Goal: Check status: Check status

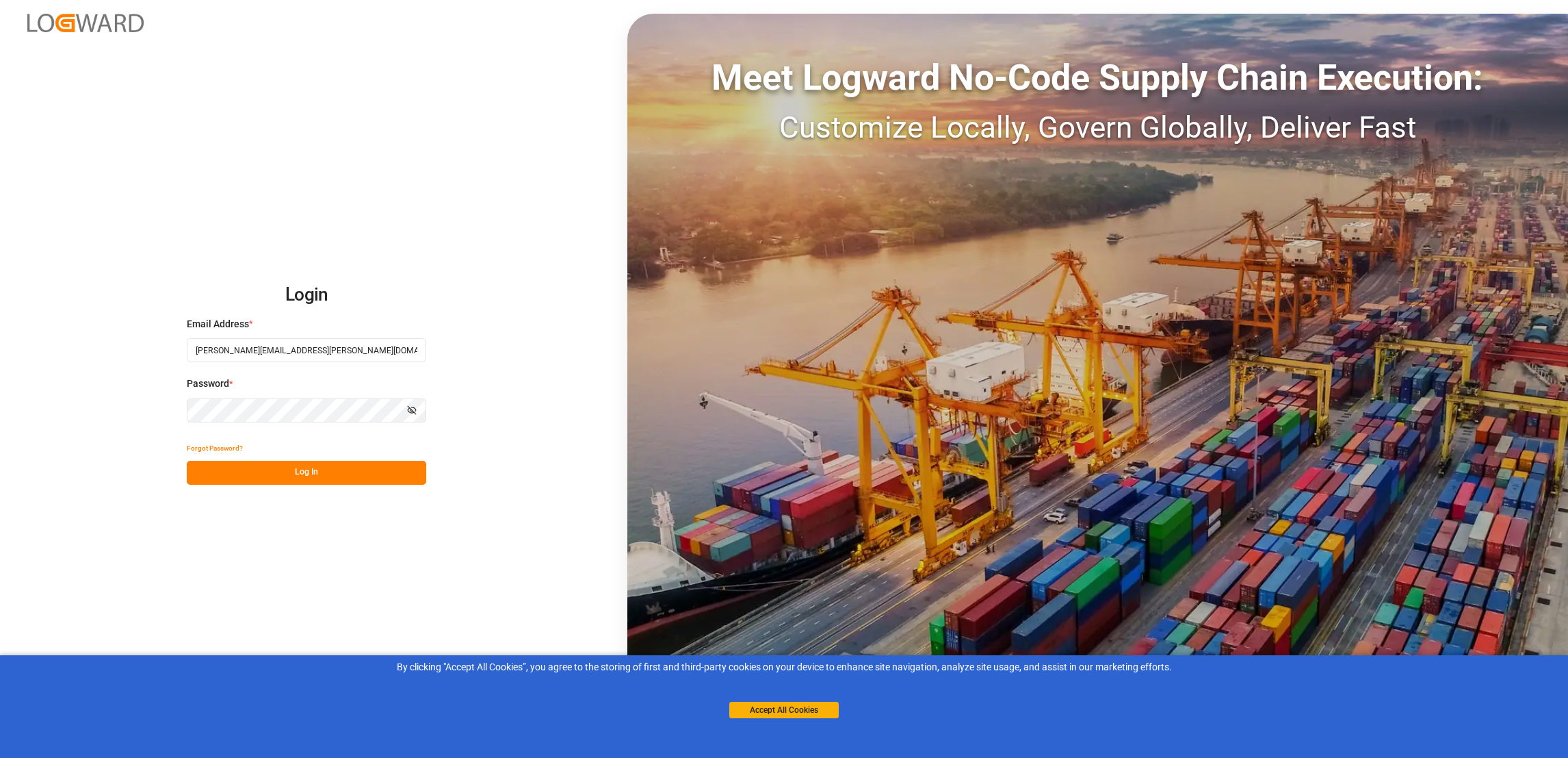
click at [301, 476] on button "Log In" at bounding box center [306, 473] width 239 height 24
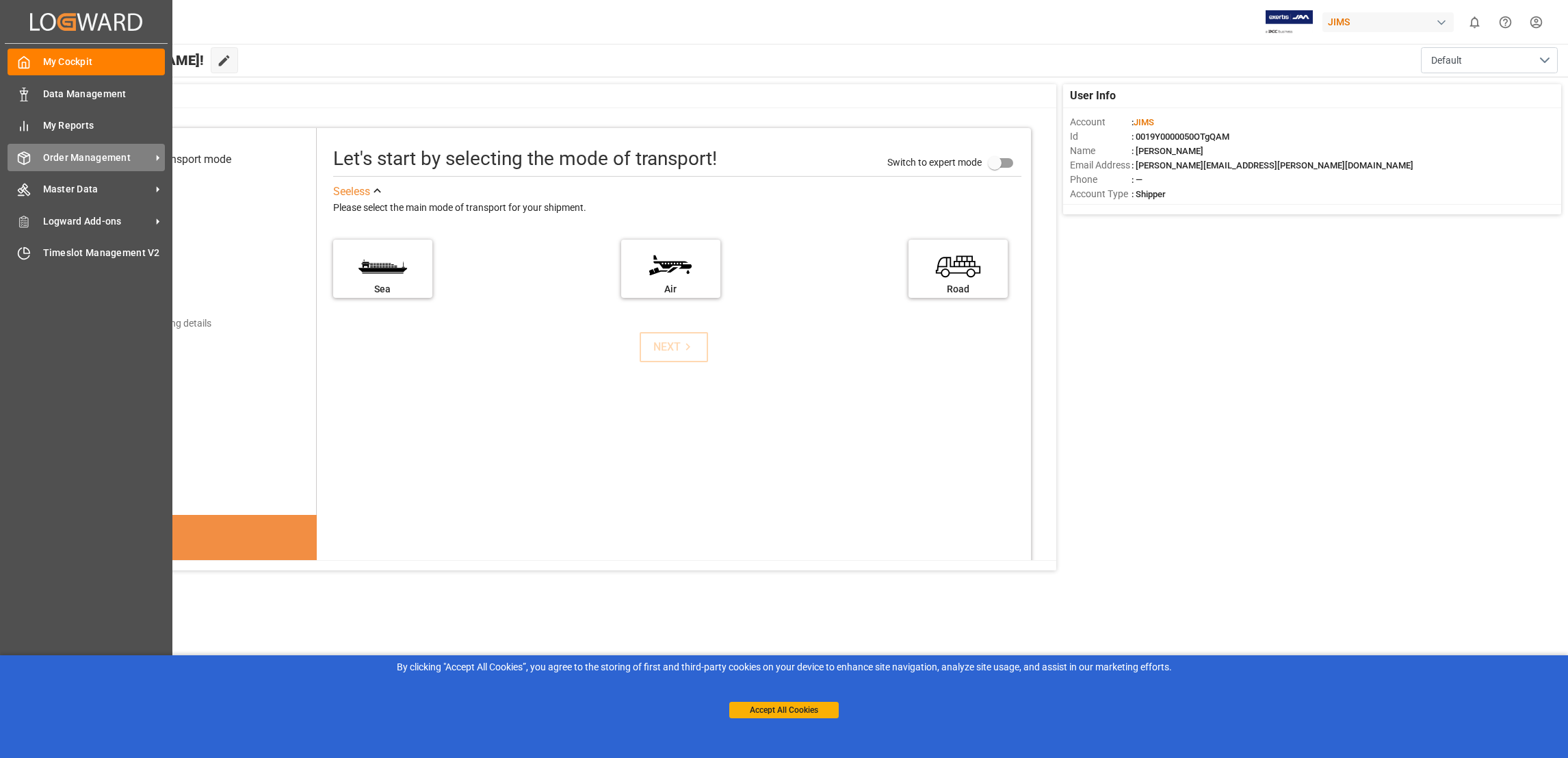
click at [124, 156] on span "Order Management" at bounding box center [96, 158] width 108 height 14
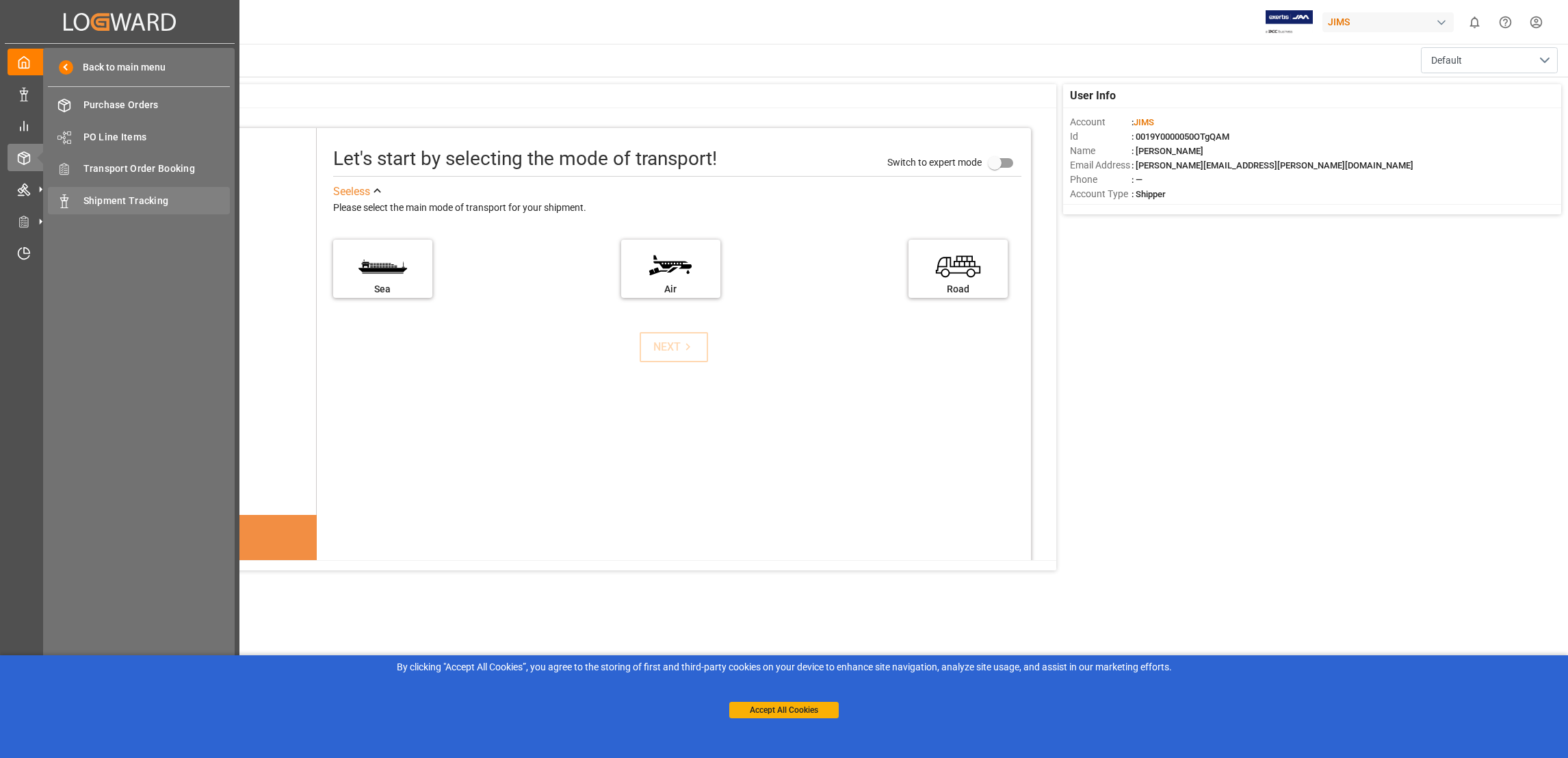
click at [157, 201] on span "Shipment Tracking" at bounding box center [157, 201] width 147 height 14
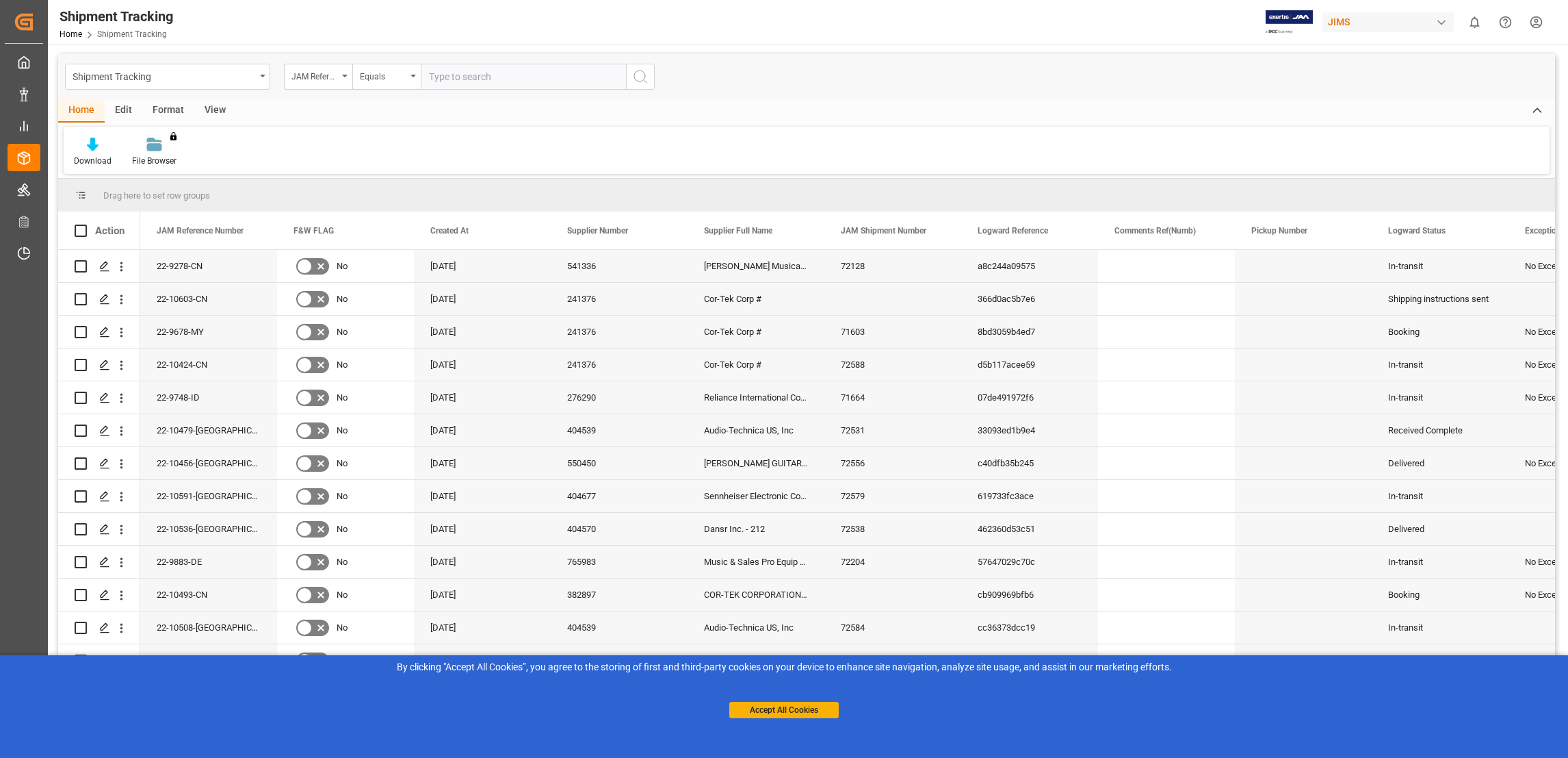
click at [454, 77] on input "text" at bounding box center [523, 77] width 205 height 26
paste input "22-9361-DE"
type input "22-9361-DE"
click at [641, 75] on icon "search button" at bounding box center [640, 77] width 16 height 16
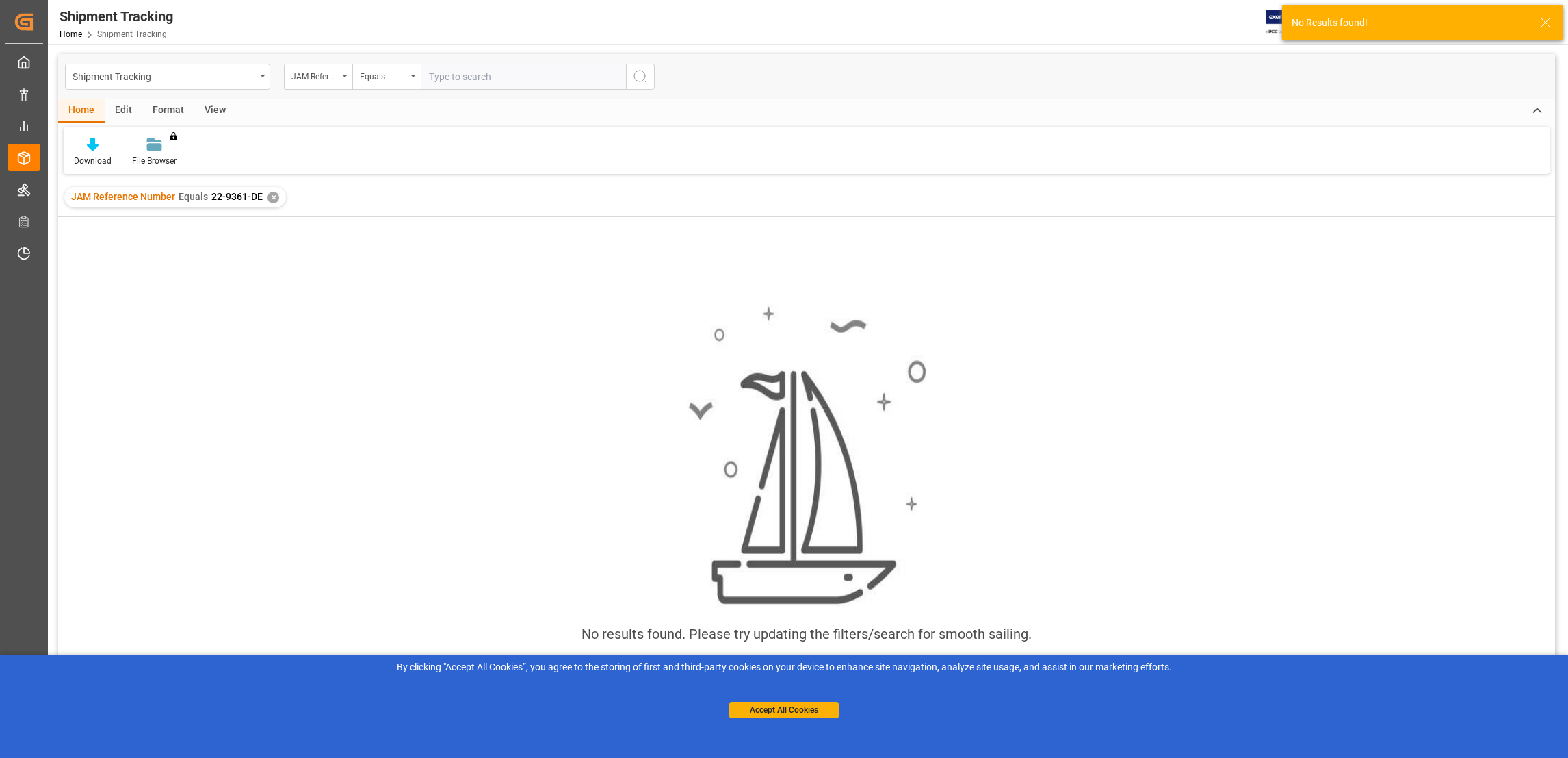
click at [462, 82] on input "text" at bounding box center [523, 77] width 205 height 26
click at [442, 77] on input "text" at bounding box center [523, 77] width 205 height 26
click at [273, 197] on div "✕" at bounding box center [273, 197] width 11 height 11
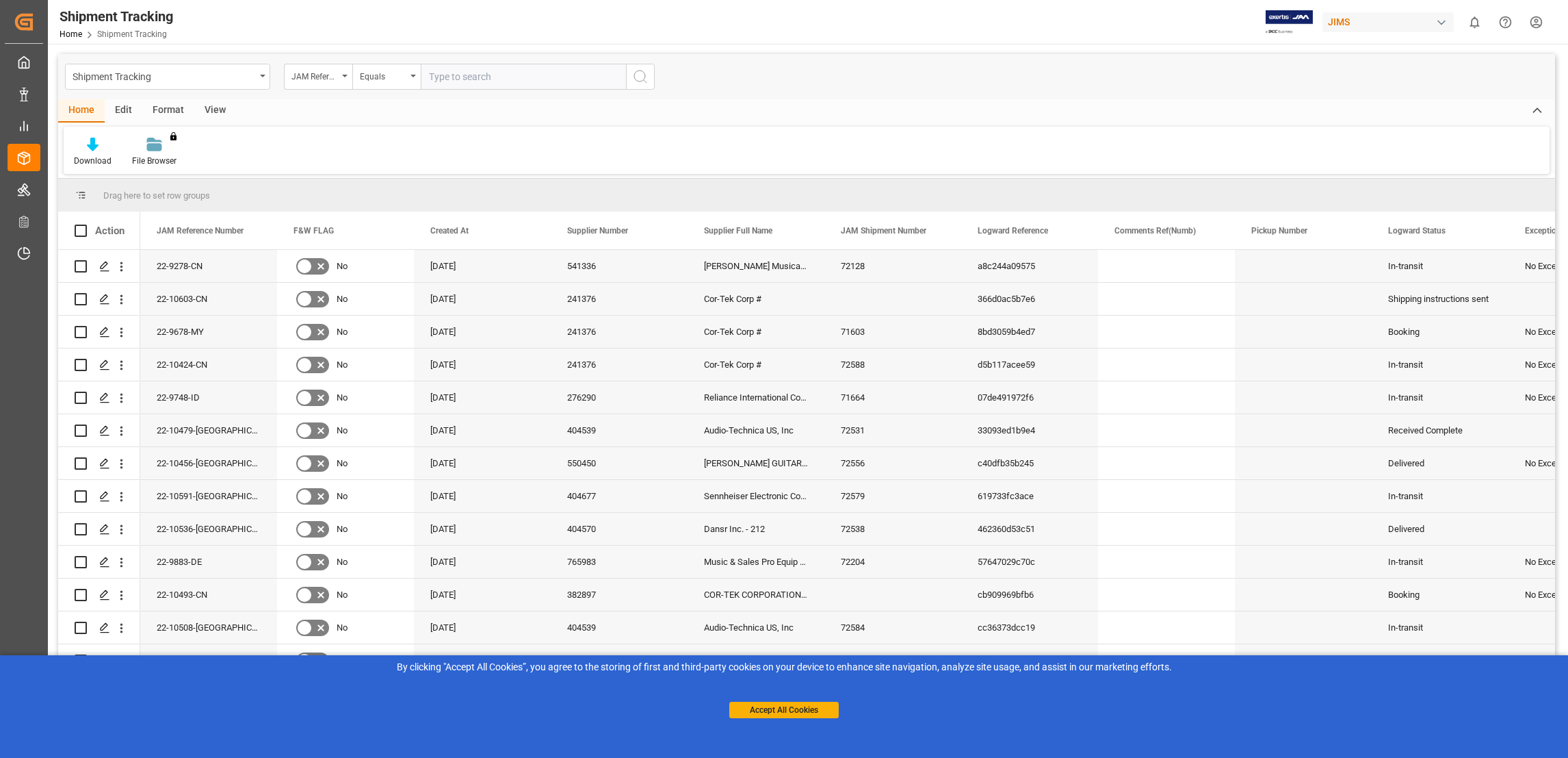
click at [442, 73] on input "text" at bounding box center [523, 77] width 205 height 26
paste input "22-9361-DE"
click at [538, 69] on input "22-9361-DE" at bounding box center [523, 77] width 205 height 26
type input "22-9361-DE"
click at [644, 78] on circle "search button" at bounding box center [640, 76] width 11 height 11
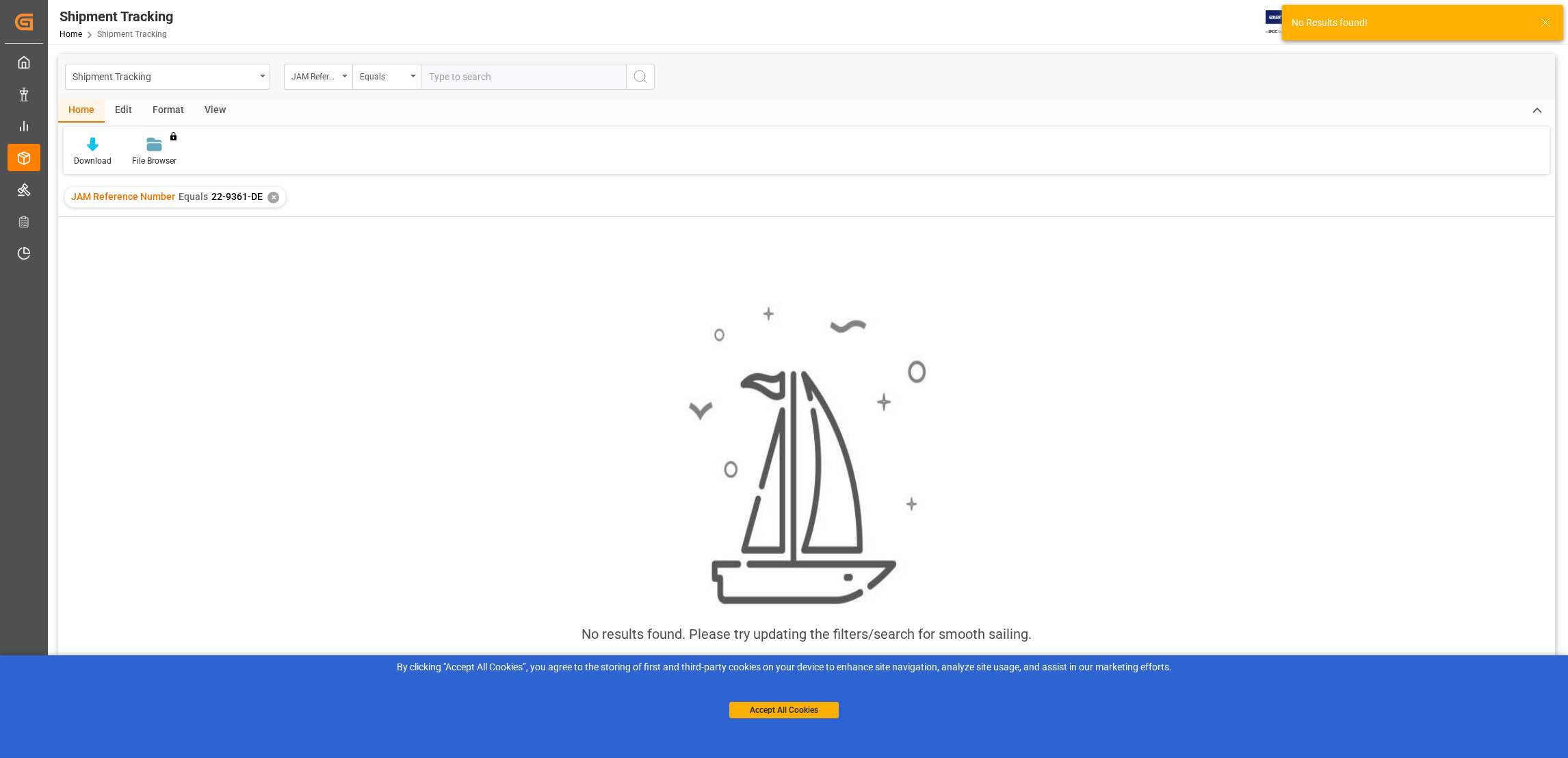
click at [273, 200] on div "✕" at bounding box center [273, 197] width 11 height 11
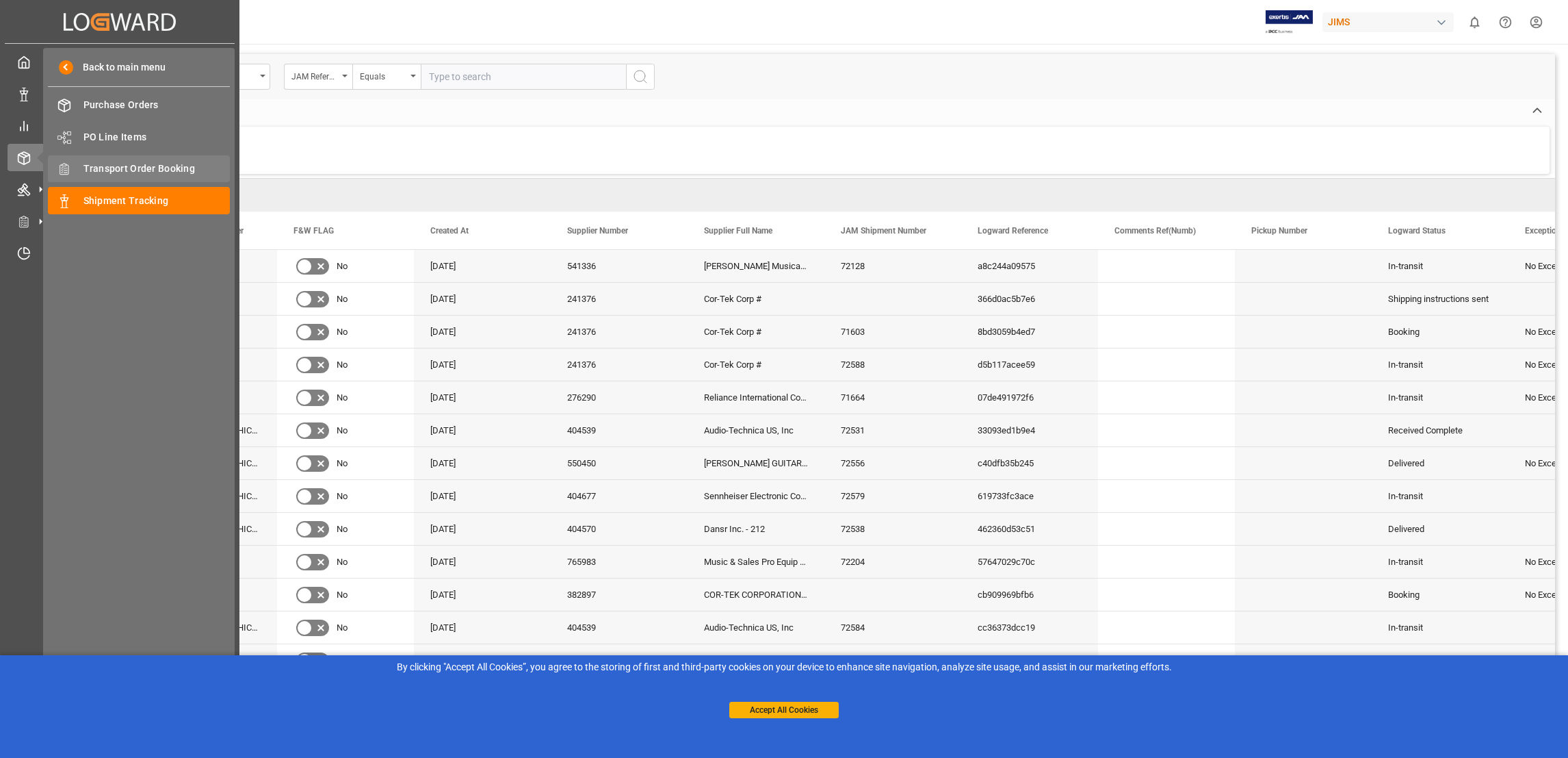
click at [149, 167] on span "Transport Order Booking" at bounding box center [157, 169] width 147 height 14
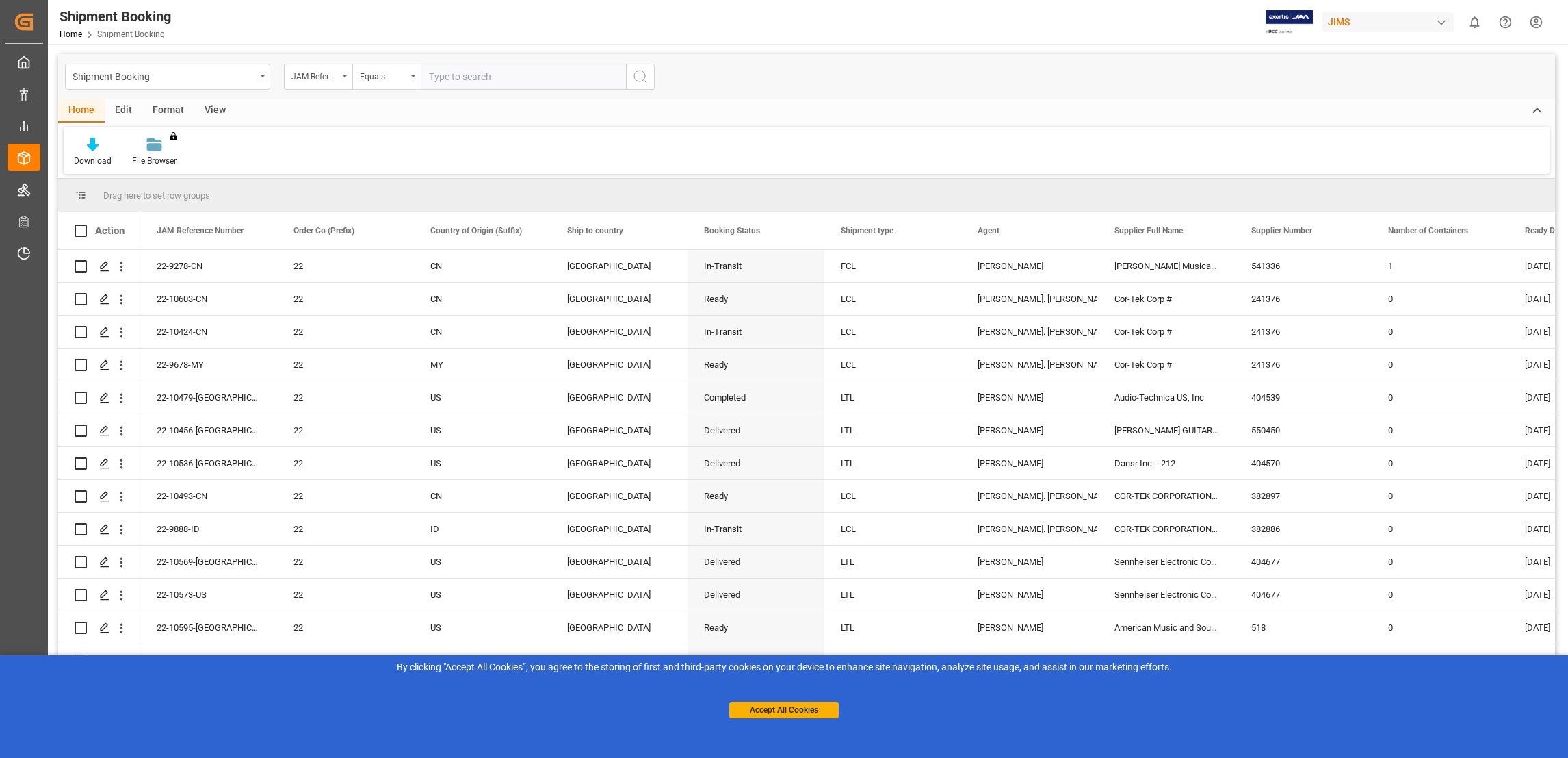
click at [467, 77] on input "text" at bounding box center [523, 77] width 205 height 26
paste input "22-9361-DE"
type input "22-9361-DE"
click at [646, 77] on icon "search button" at bounding box center [640, 77] width 16 height 16
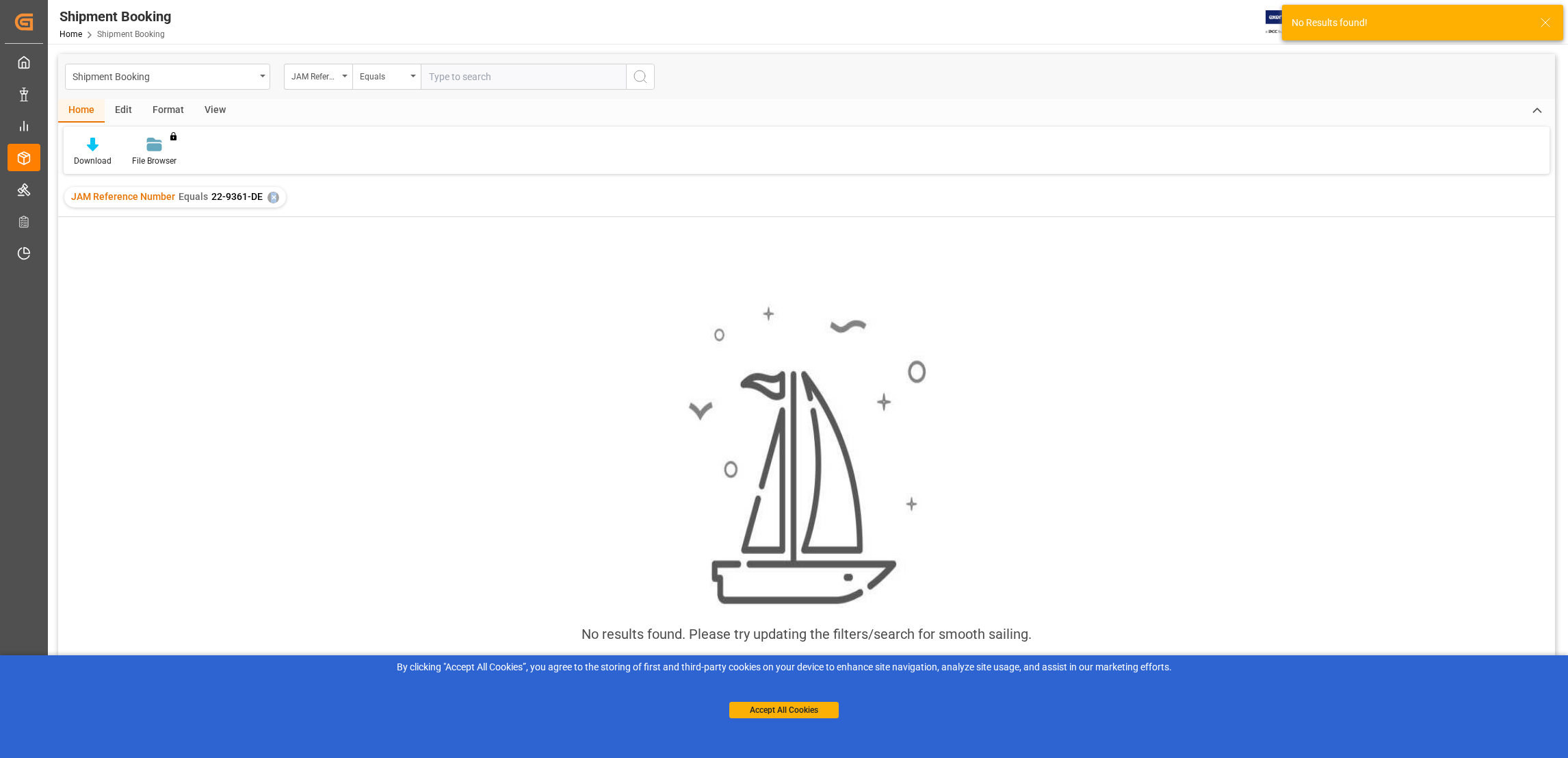
click at [272, 198] on div "✕" at bounding box center [273, 197] width 11 height 11
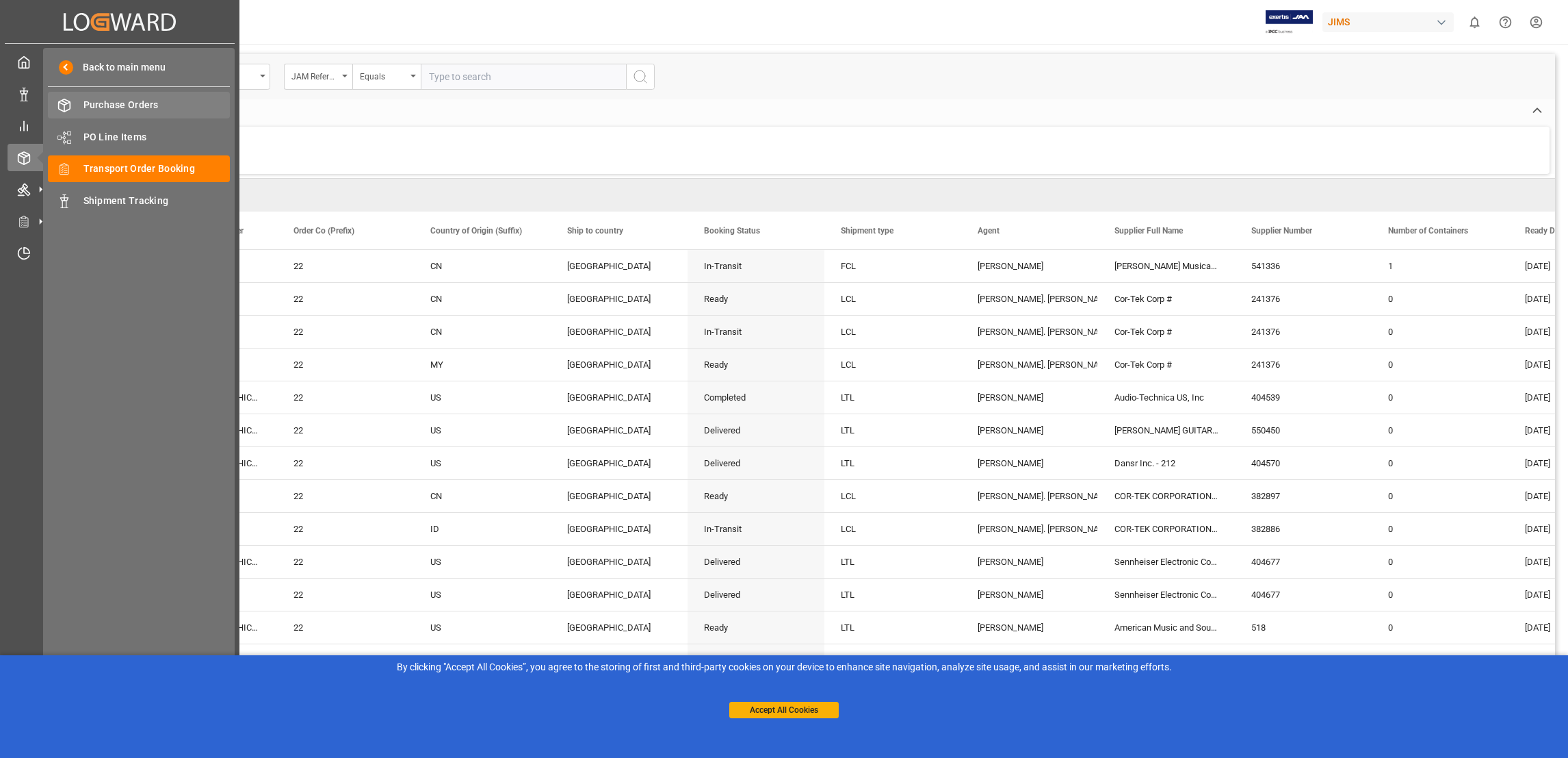
click at [159, 102] on span "Purchase Orders" at bounding box center [157, 105] width 147 height 14
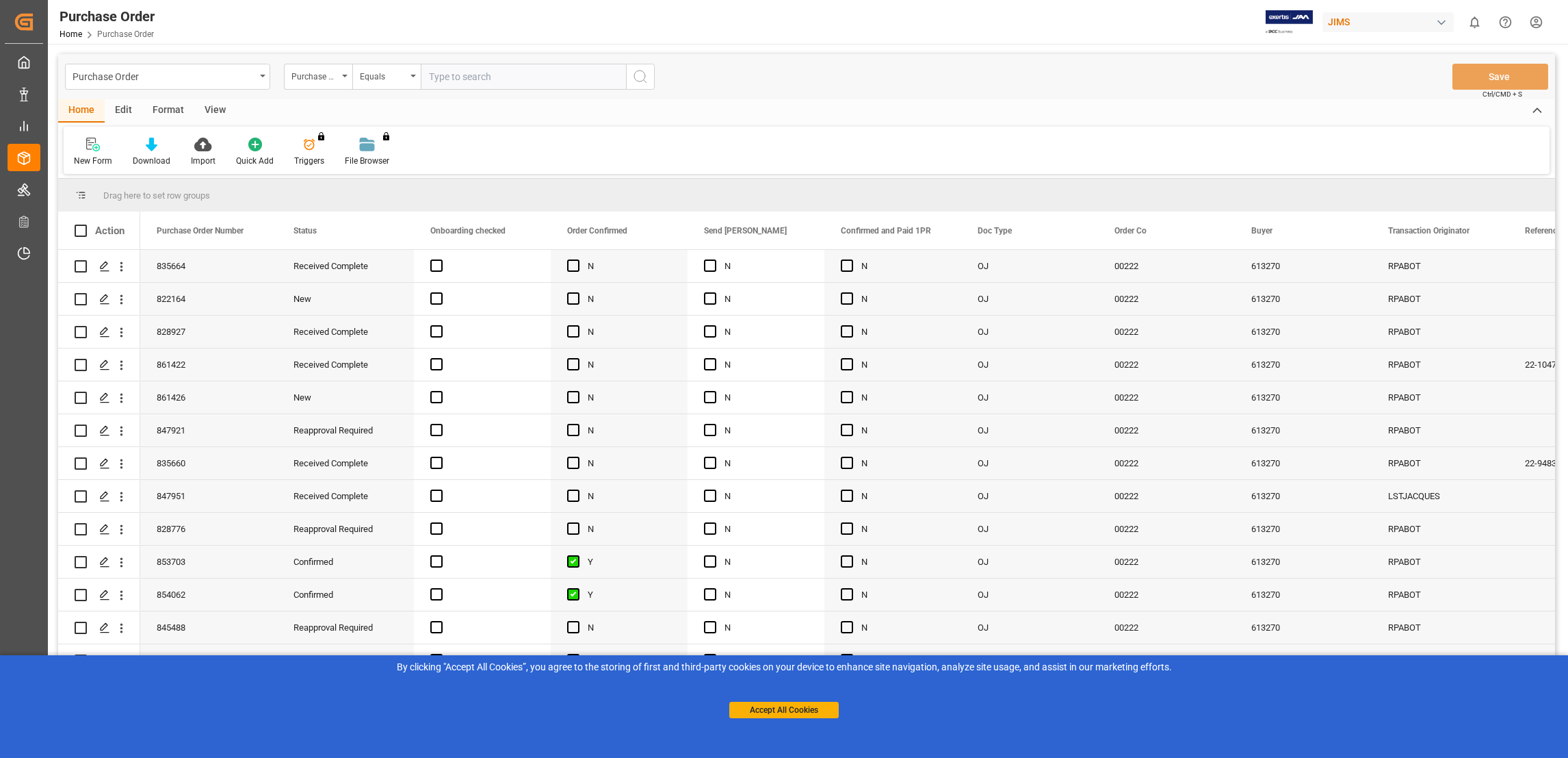
click at [477, 77] on input "text" at bounding box center [523, 77] width 205 height 26
click at [488, 83] on input "text" at bounding box center [523, 77] width 205 height 26
paste input "850011"
type input "850011"
click at [641, 75] on icon "search button" at bounding box center [640, 77] width 16 height 16
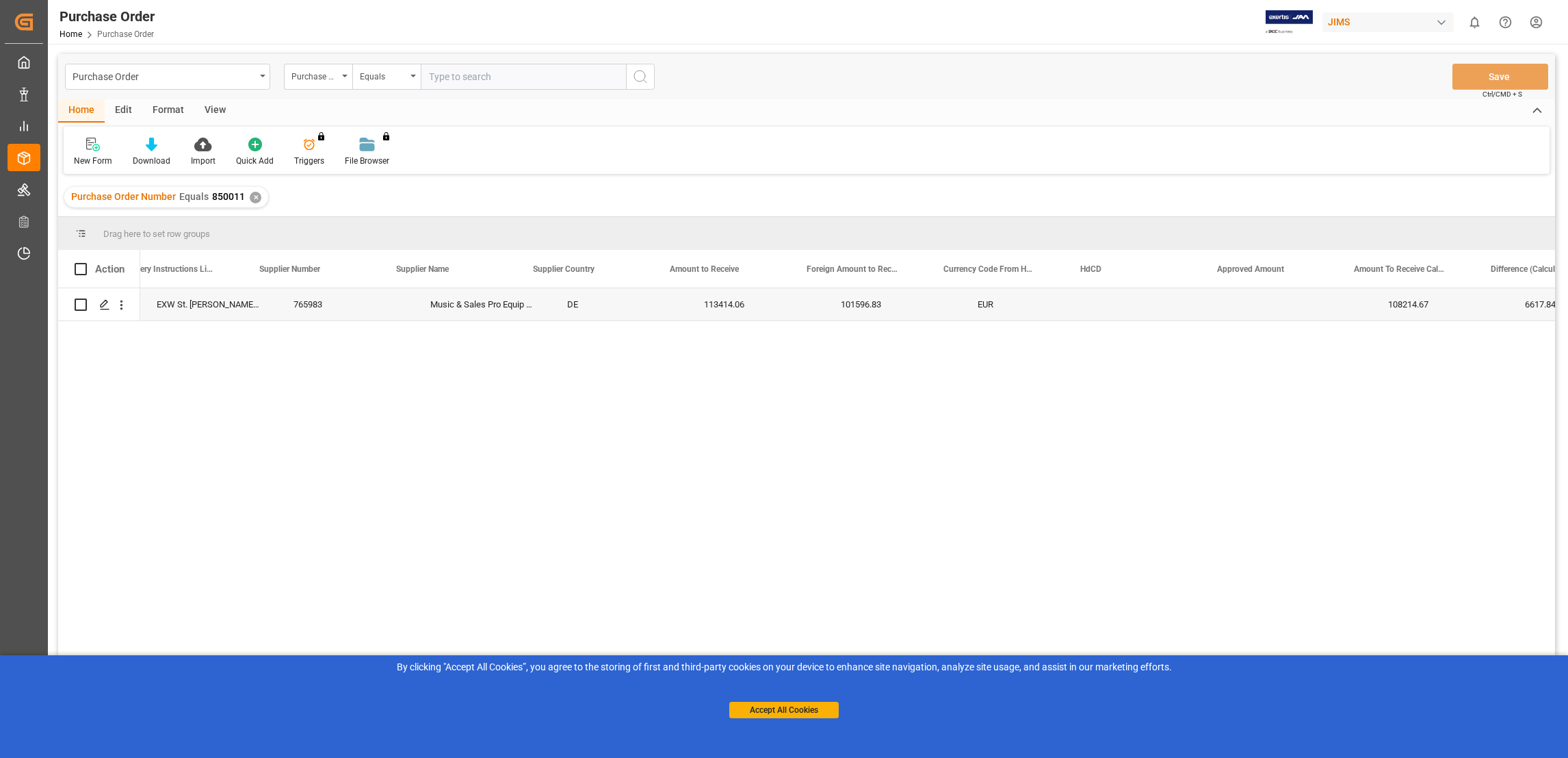
scroll to position [0, 1539]
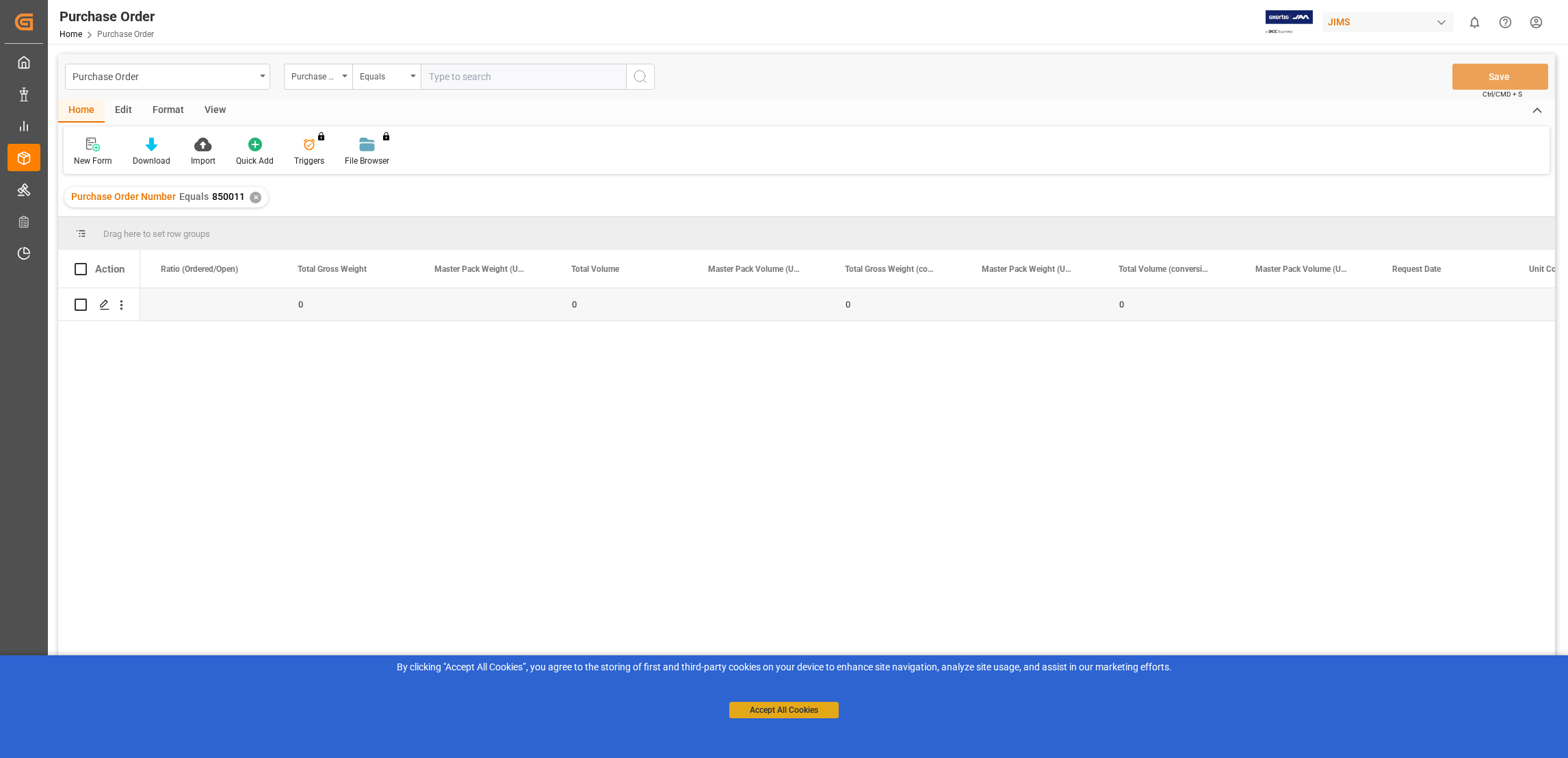
click at [789, 714] on button "Accept All Cookies" at bounding box center [784, 709] width 109 height 16
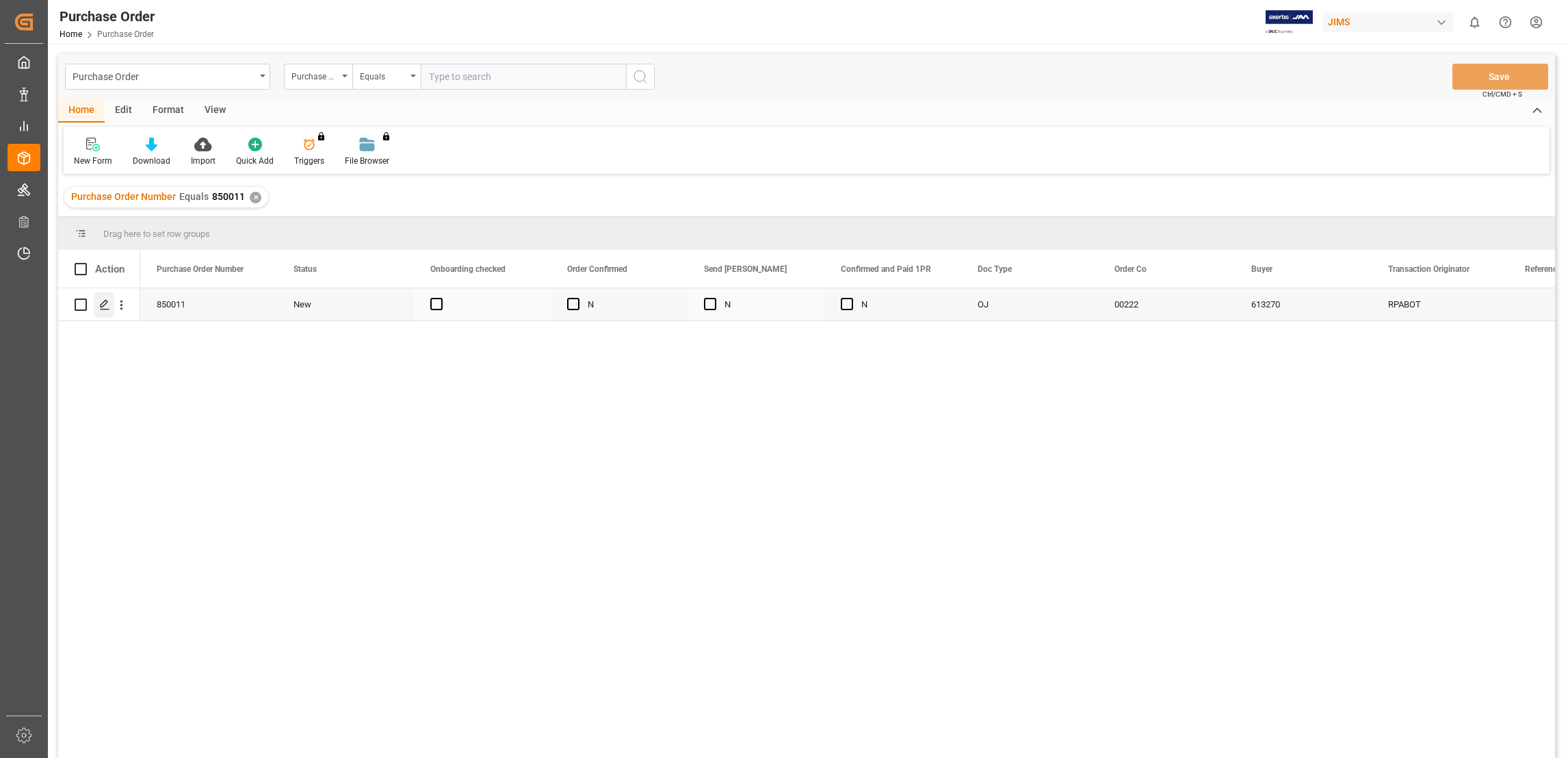
click at [104, 303] on icon "Press SPACE to select this row." at bounding box center [104, 304] width 11 height 11
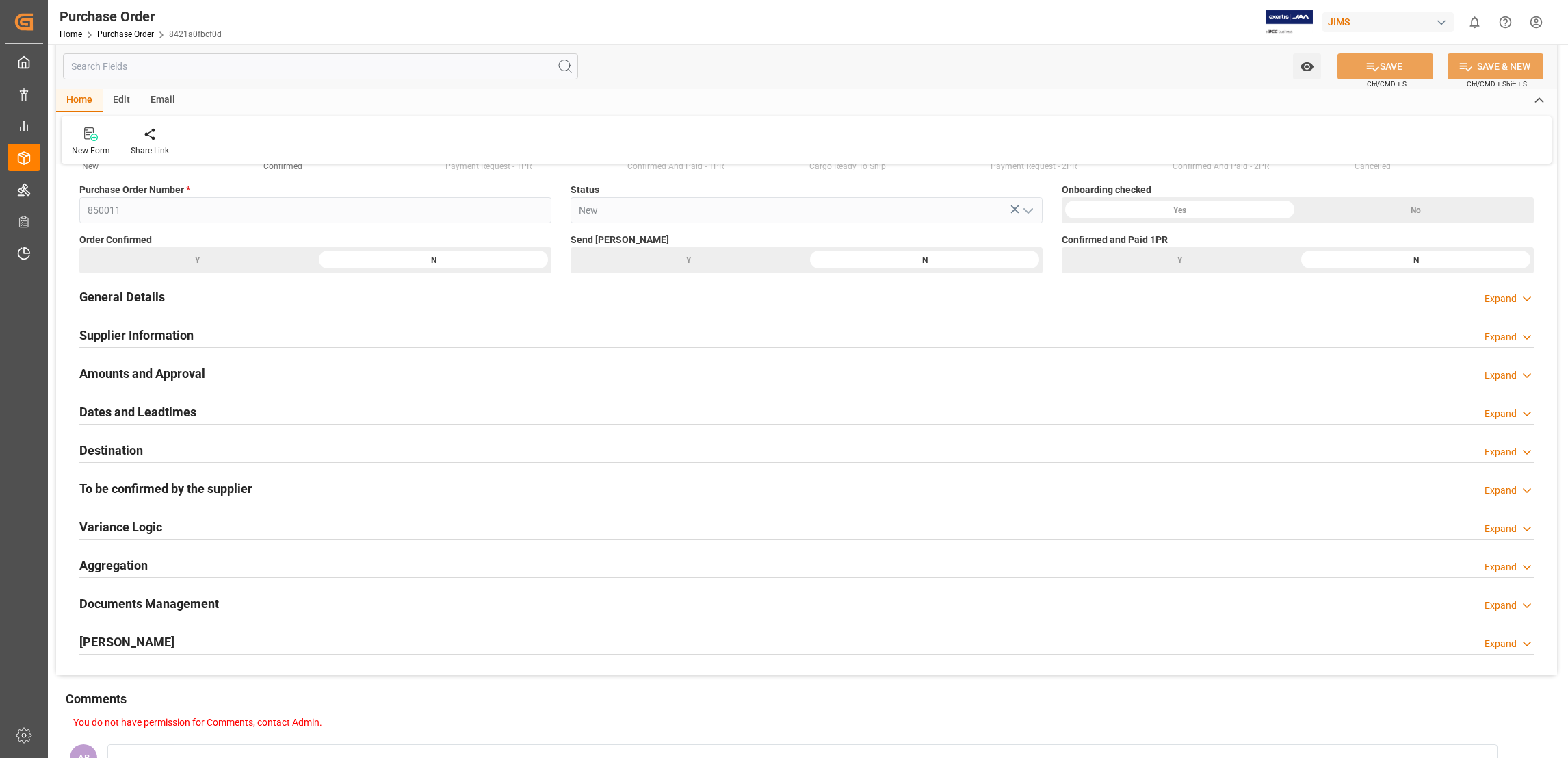
click at [1527, 604] on icon at bounding box center [1527, 606] width 14 height 14
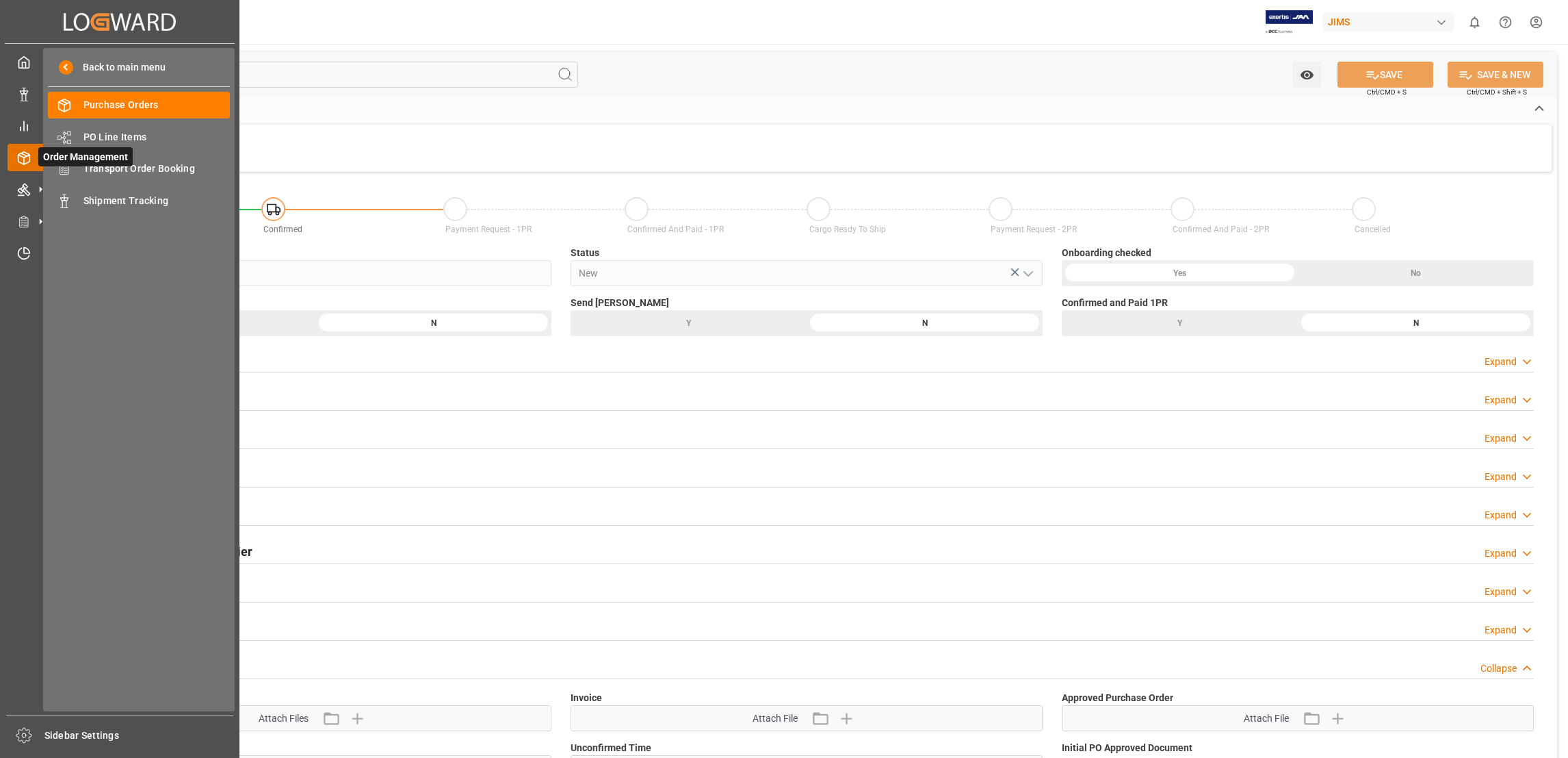
click at [20, 155] on icon at bounding box center [24, 158] width 14 height 14
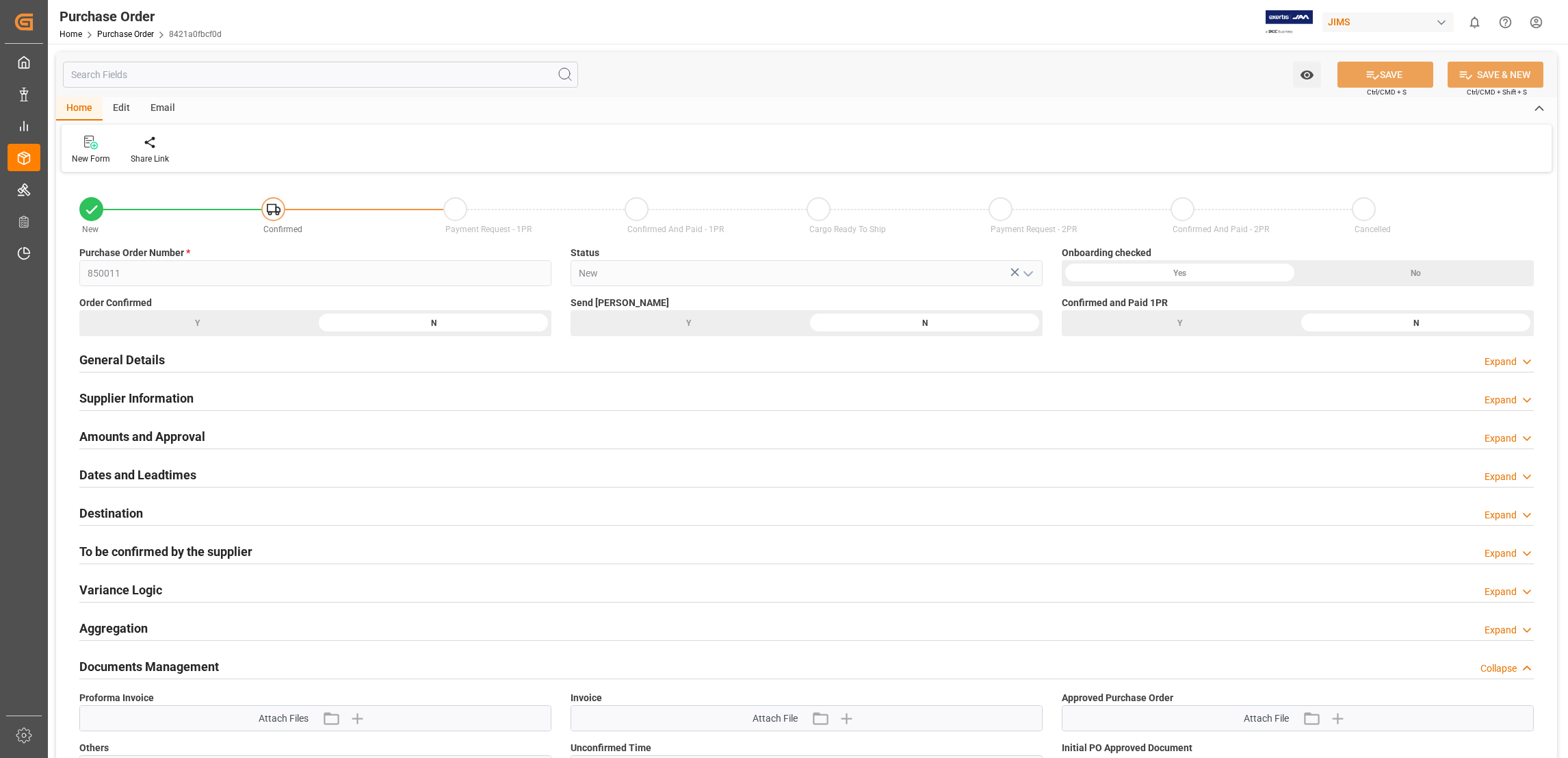
click at [524, 153] on div "New Form Share Link" at bounding box center [806, 148] width 1490 height 47
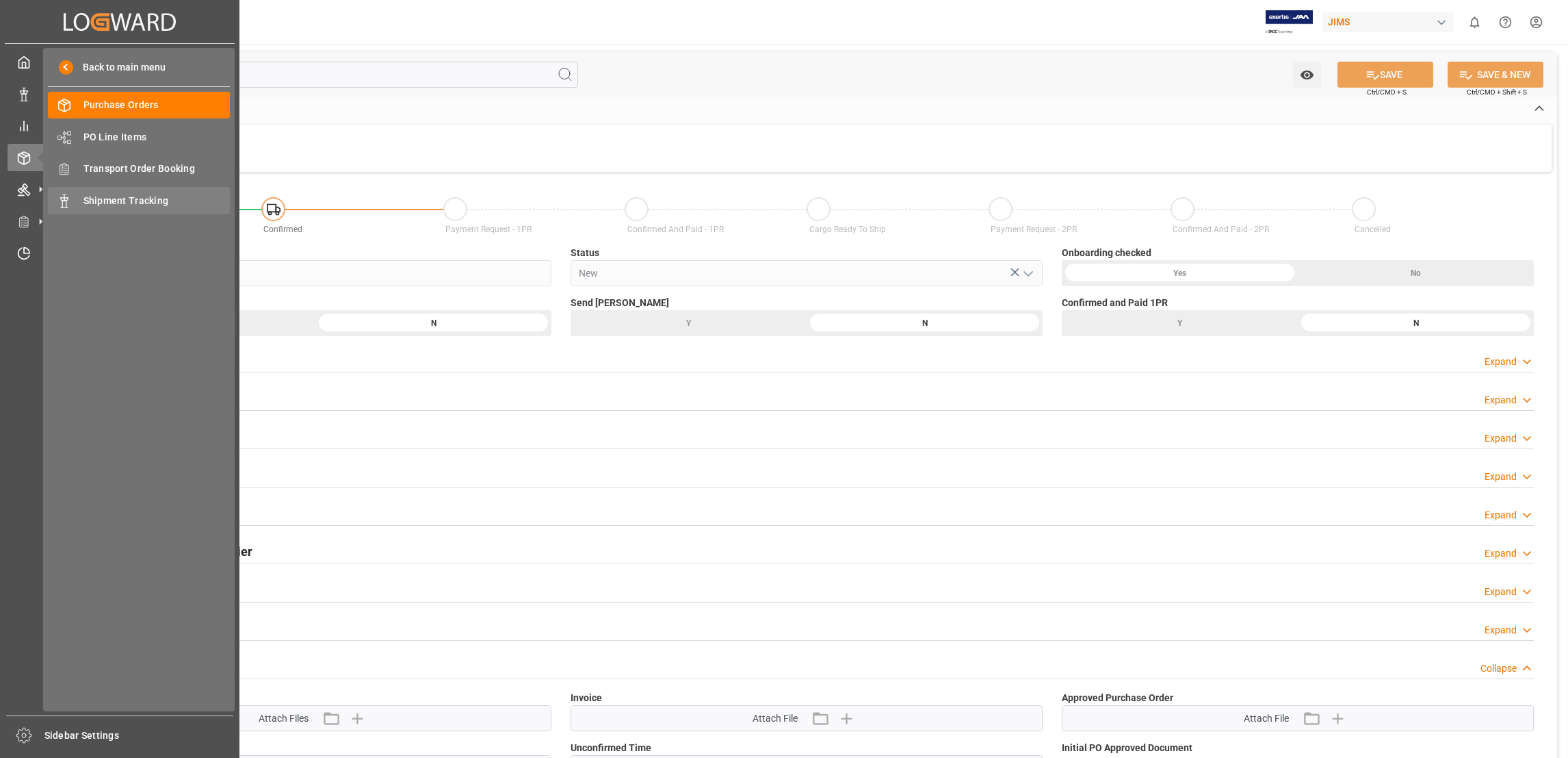
click at [126, 202] on span "Shipment Tracking" at bounding box center [157, 201] width 147 height 14
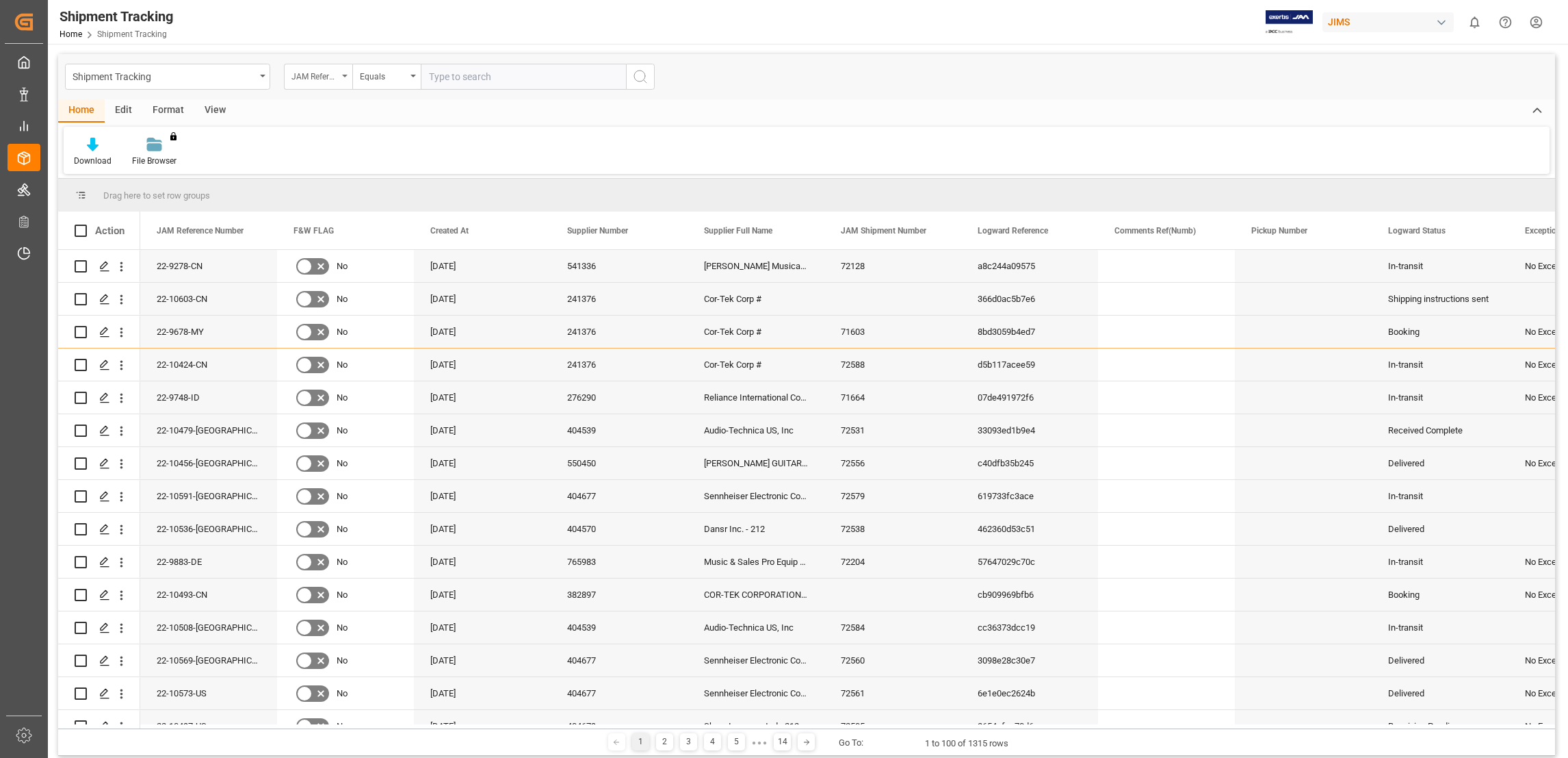
click at [347, 78] on div "JAM Reference Number" at bounding box center [318, 77] width 69 height 26
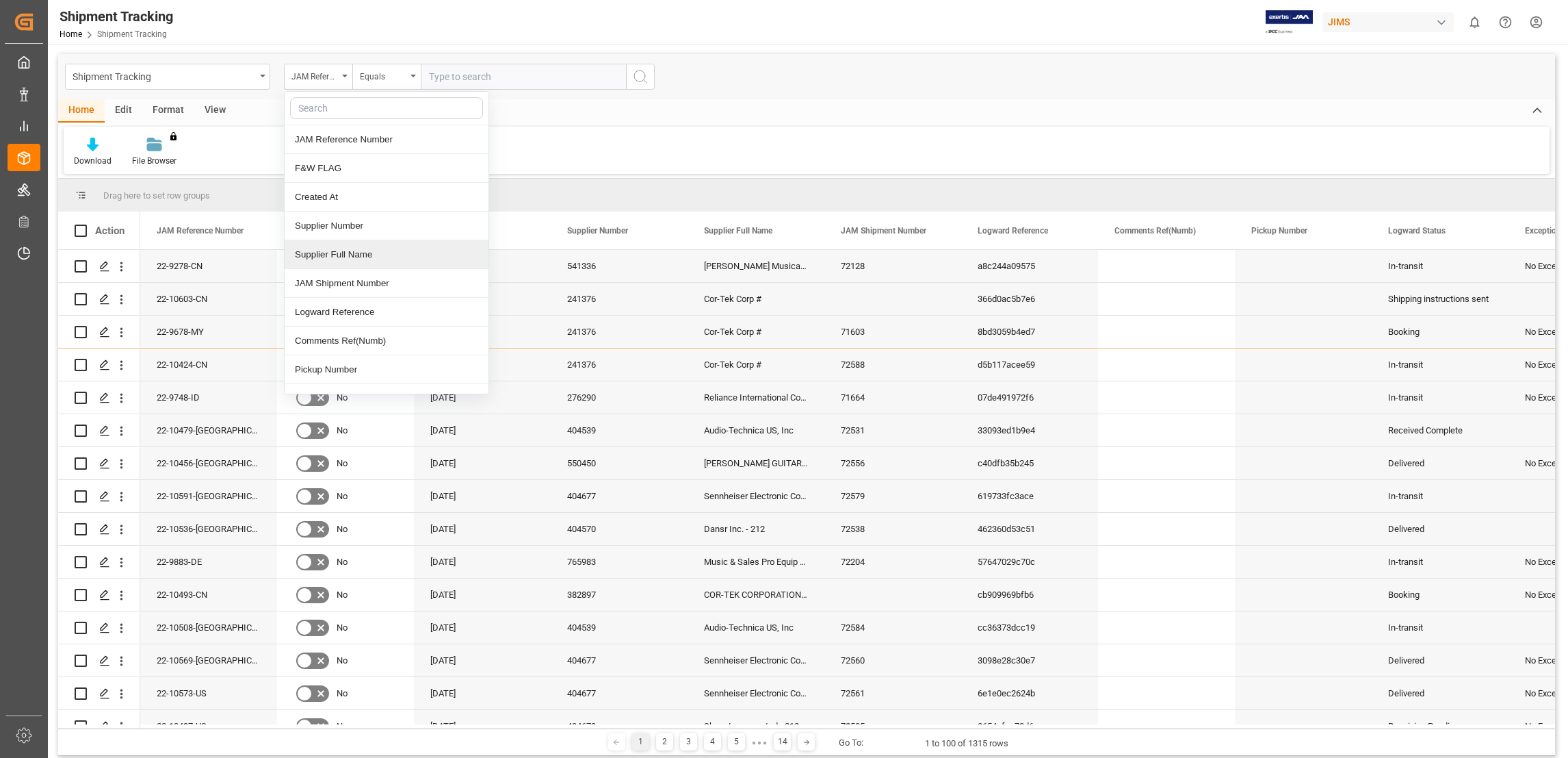
click at [389, 263] on div "Supplier Full Name" at bounding box center [386, 255] width 204 height 29
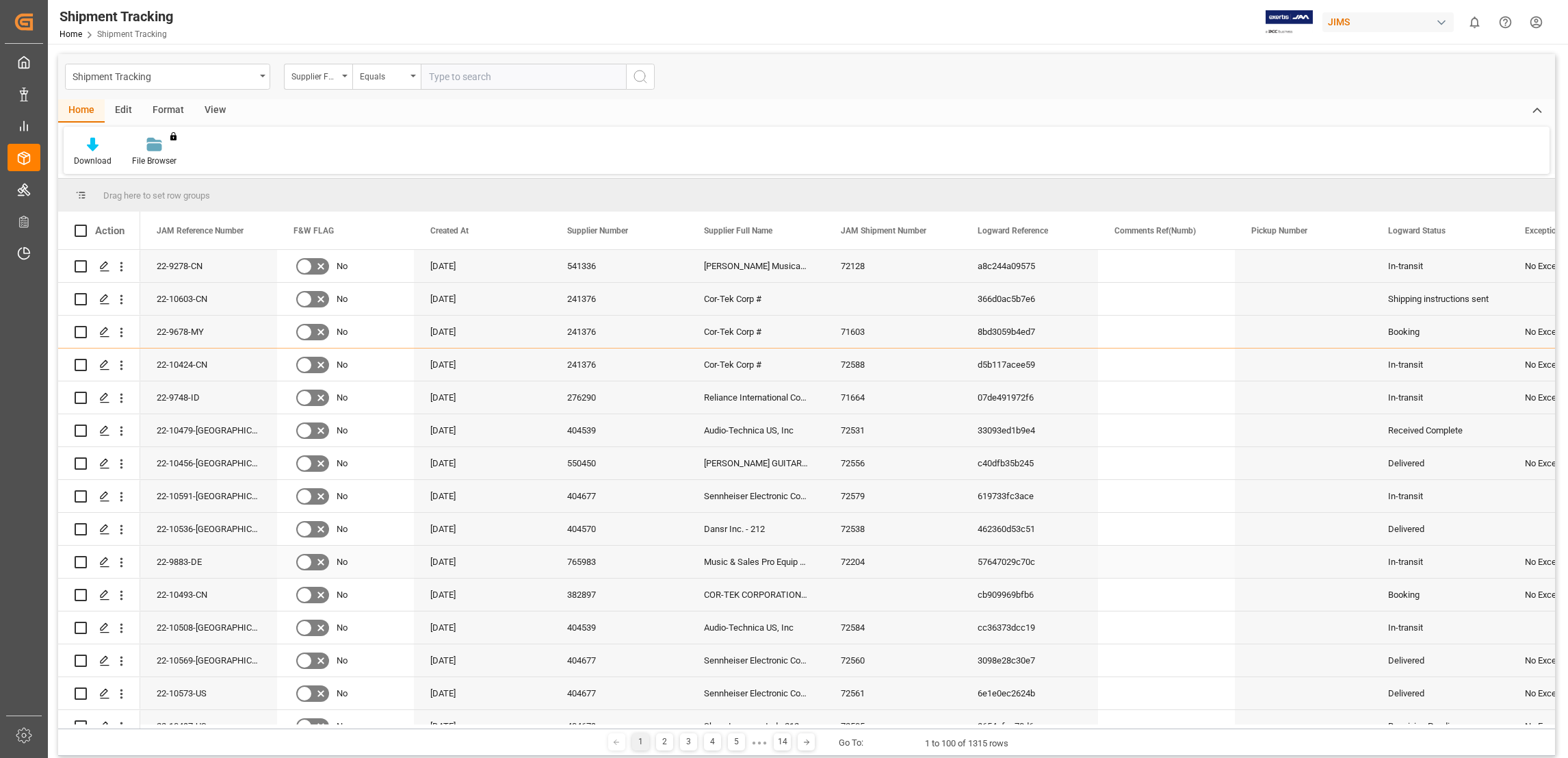
click at [773, 563] on div "Music & Sales Pro Equip GmbH [GEOGRAPHIC_DATA]" at bounding box center [755, 561] width 137 height 32
click at [814, 592] on span "Copy" at bounding box center [858, 595] width 106 height 26
click at [522, 79] on input "text" at bounding box center [523, 77] width 205 height 26
paste input "Music & Sales Pro Equip GmbH [GEOGRAPHIC_DATA]"
type input "Music & Sales Pro Equip GmbH [GEOGRAPHIC_DATA]"
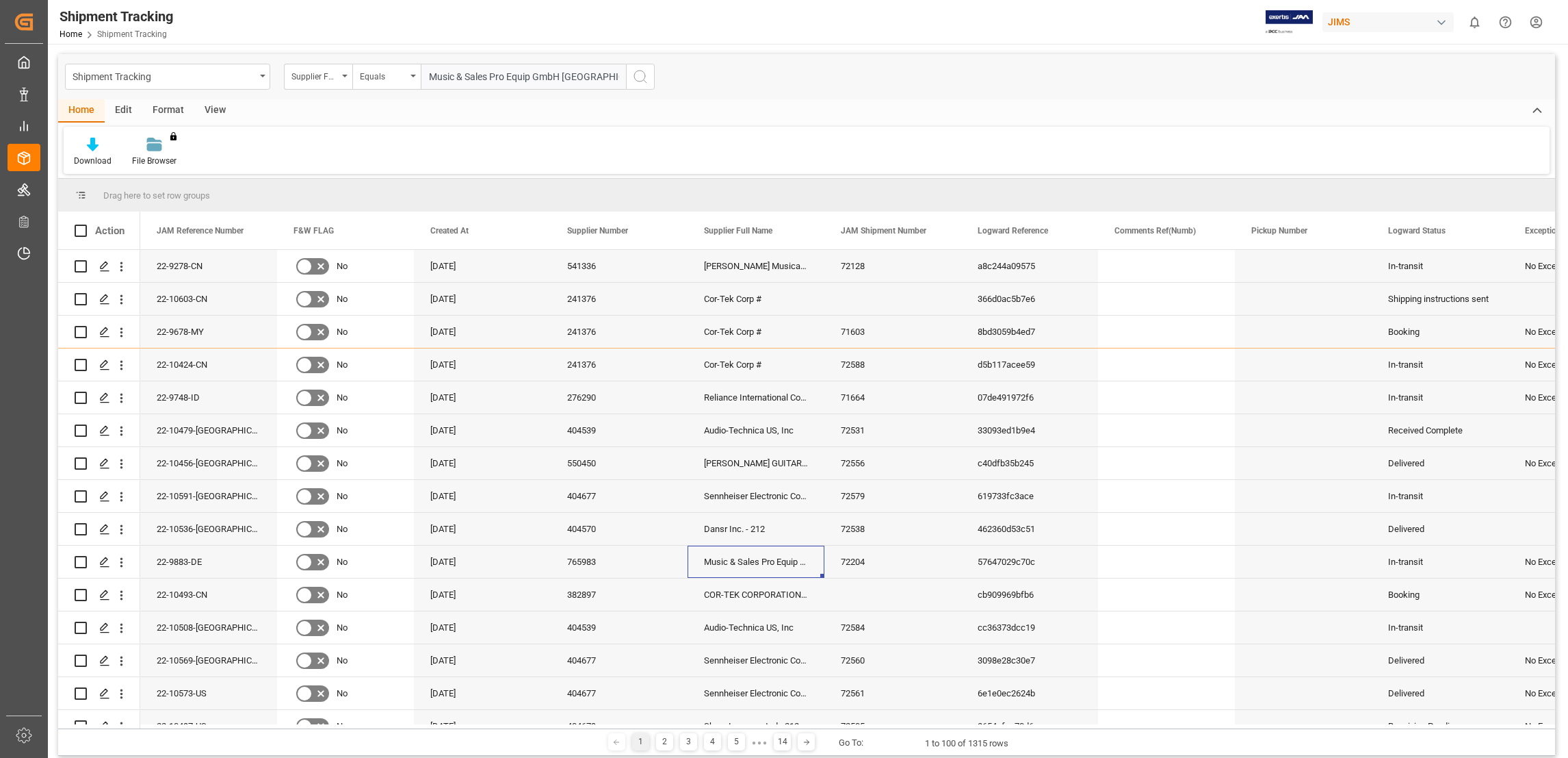
click at [642, 77] on icon "search button" at bounding box center [640, 77] width 16 height 16
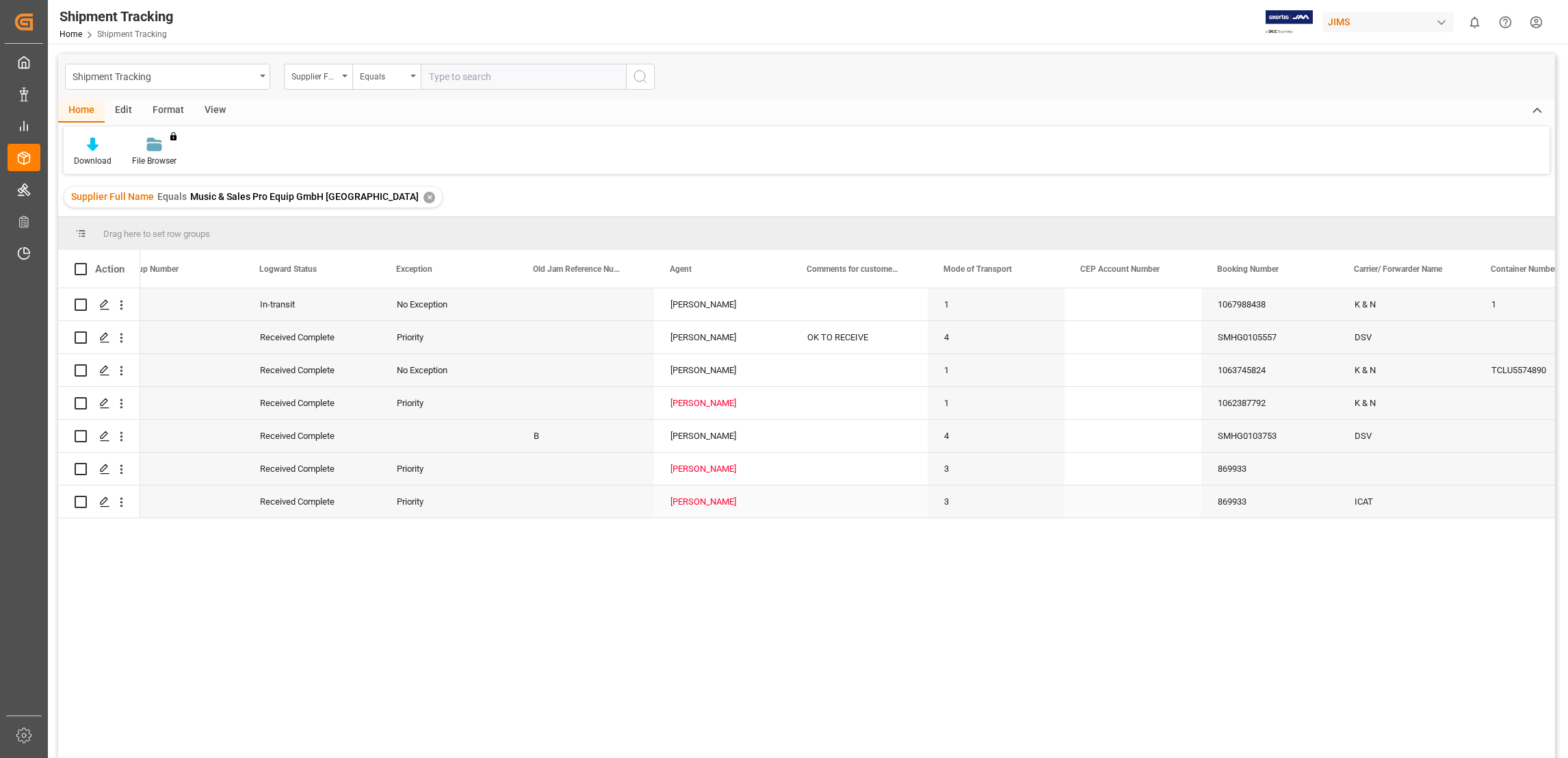
scroll to position [0, 1061]
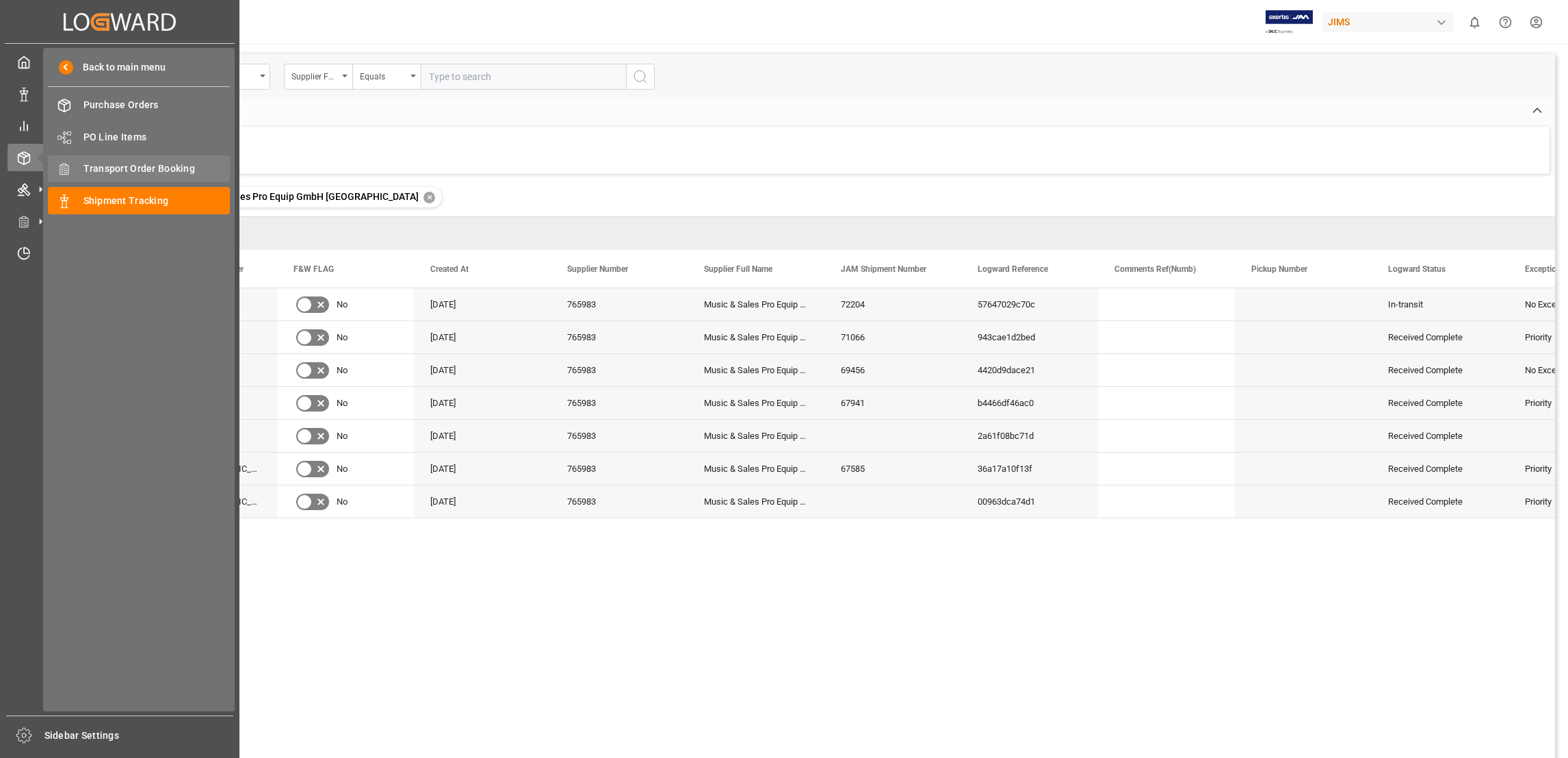
click at [177, 169] on span "Transport Order Booking" at bounding box center [157, 169] width 147 height 14
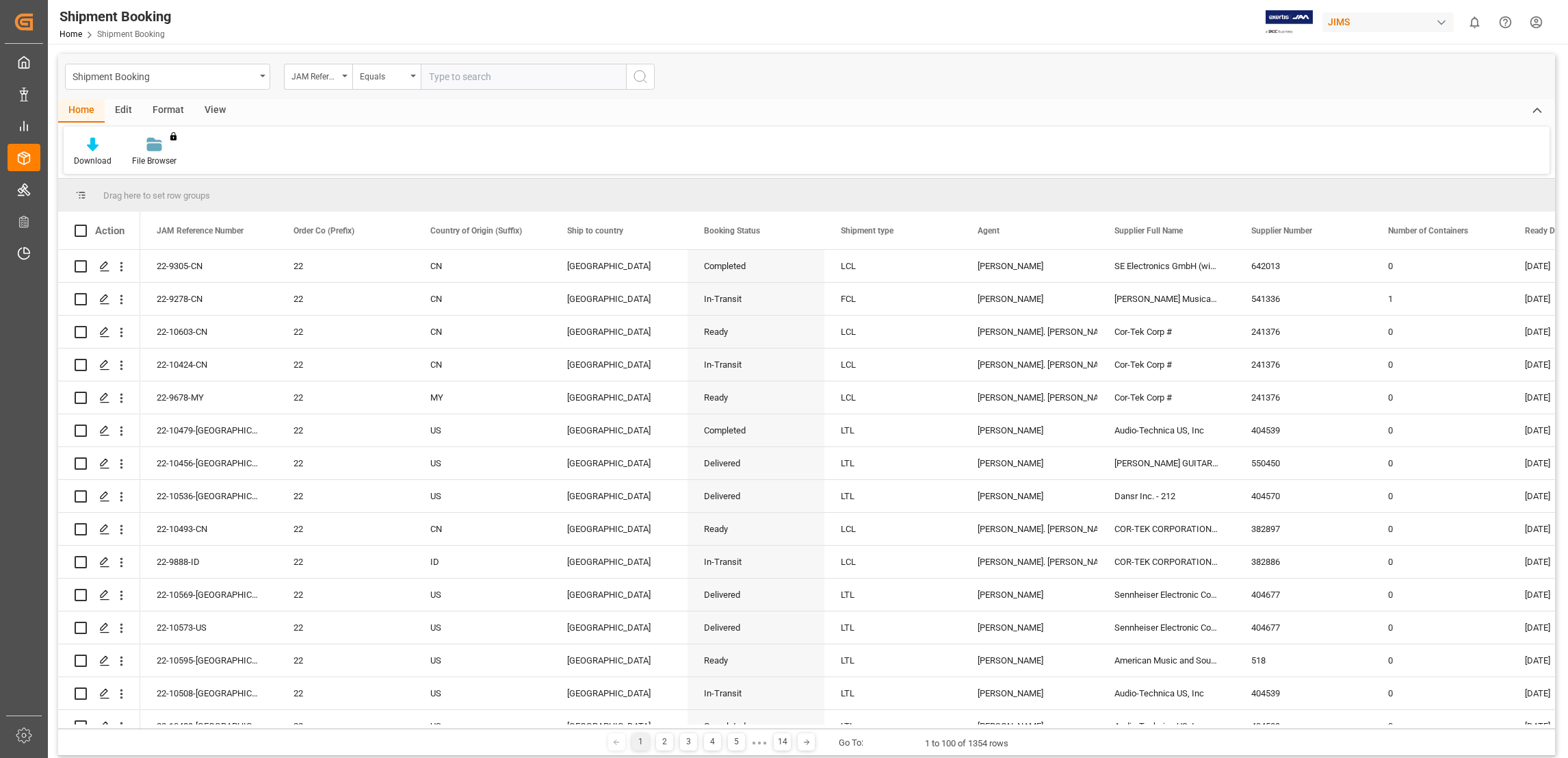
click at [496, 77] on input "text" at bounding box center [523, 77] width 205 height 26
type input "22-9361-de"
click at [646, 77] on icon "search button" at bounding box center [640, 77] width 16 height 16
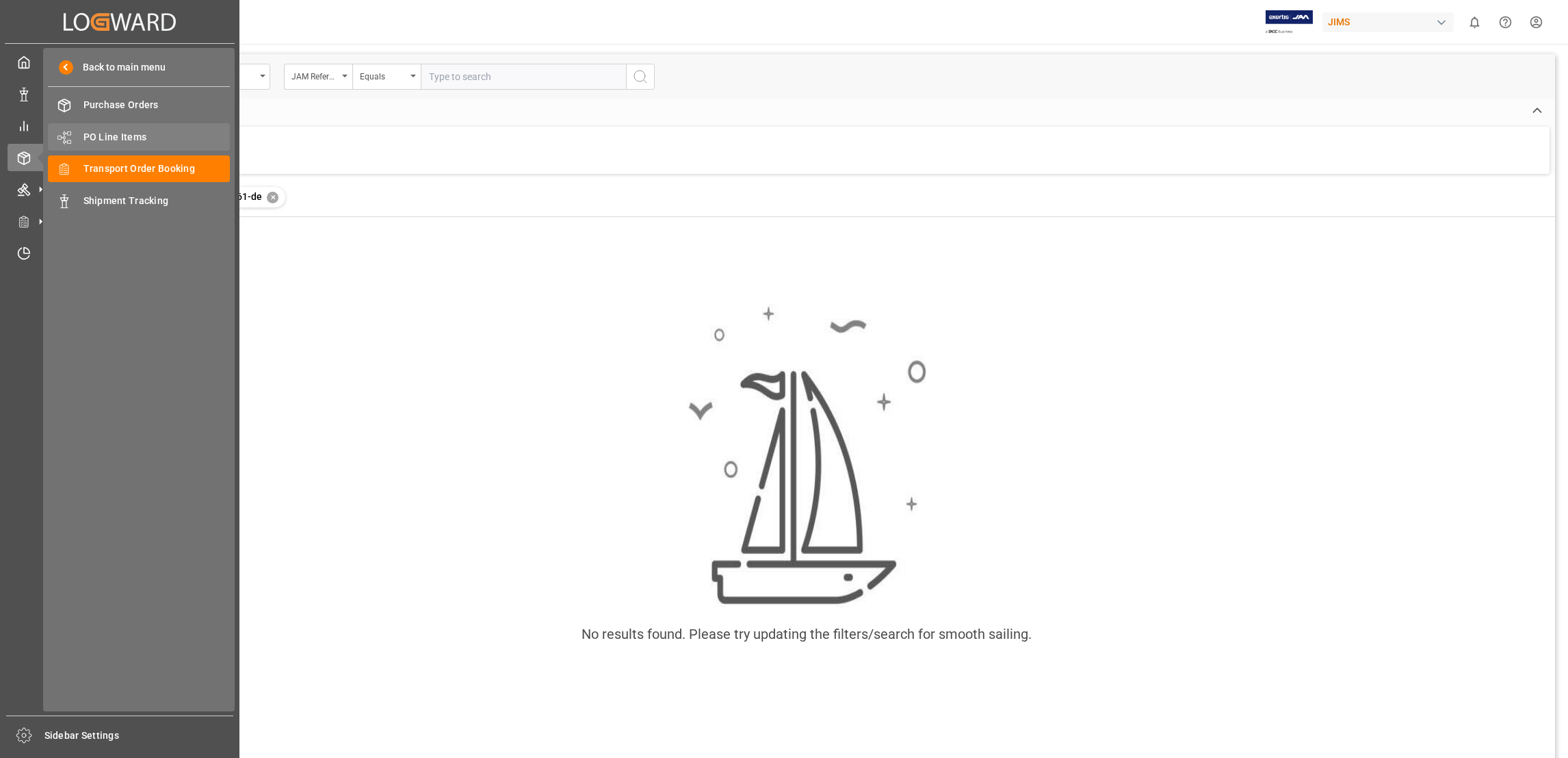
click at [130, 137] on span "PO Line Items" at bounding box center [157, 137] width 147 height 14
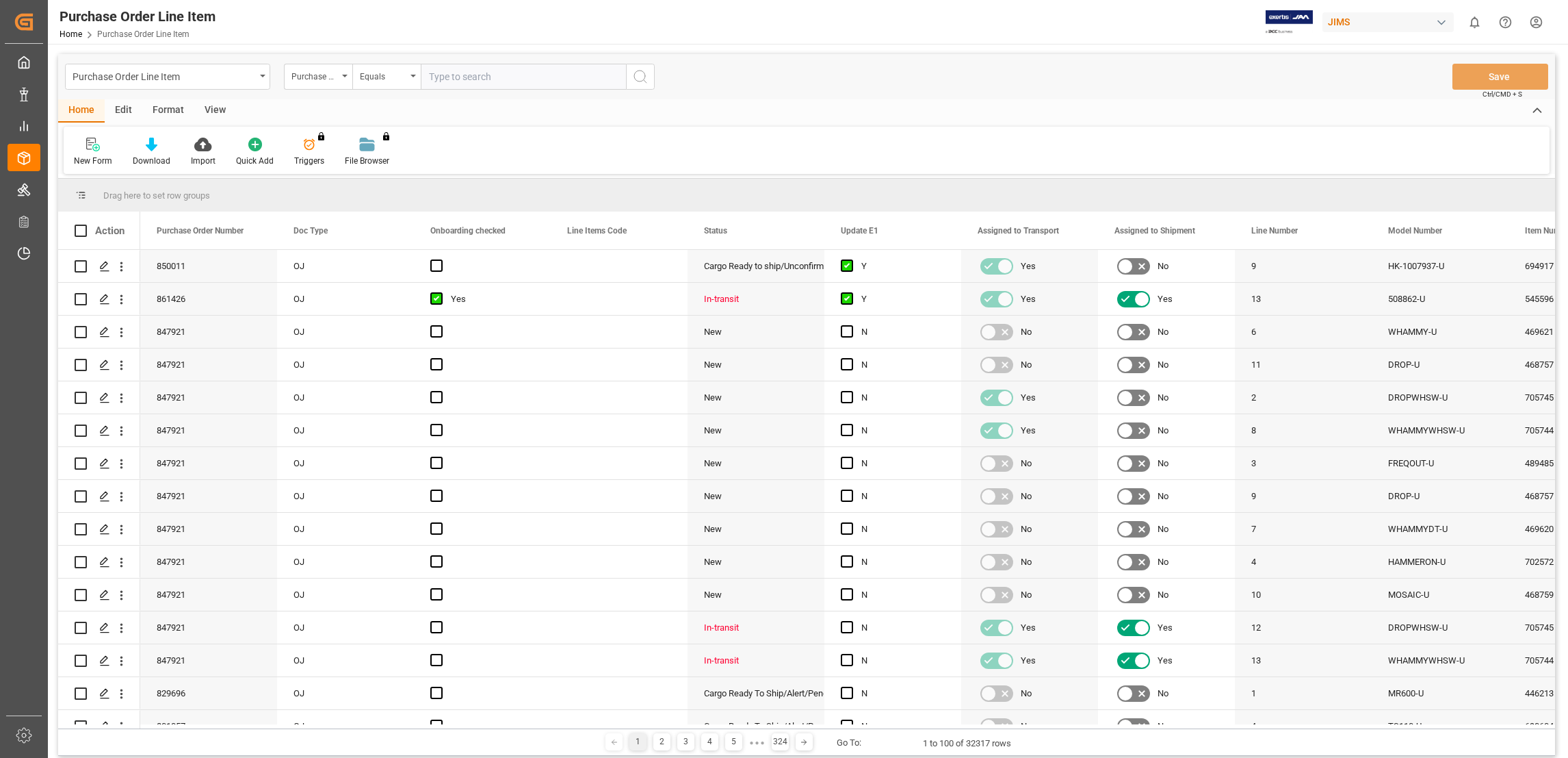
click at [500, 74] on input "text" at bounding box center [523, 77] width 205 height 26
type input "850011"
click at [639, 79] on icon "search button" at bounding box center [640, 77] width 16 height 16
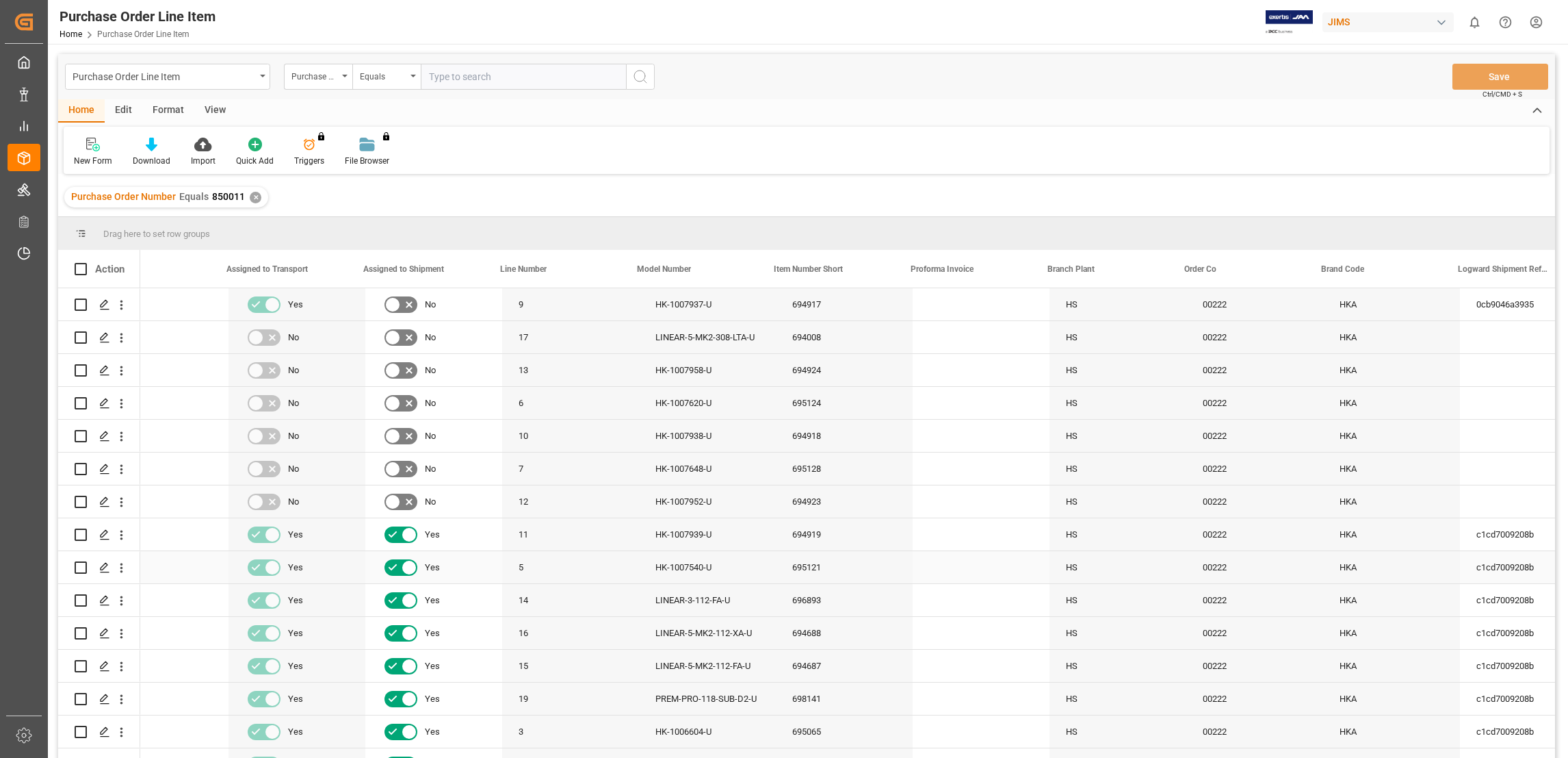
scroll to position [0, 854]
